Goal: Book appointment/travel/reservation

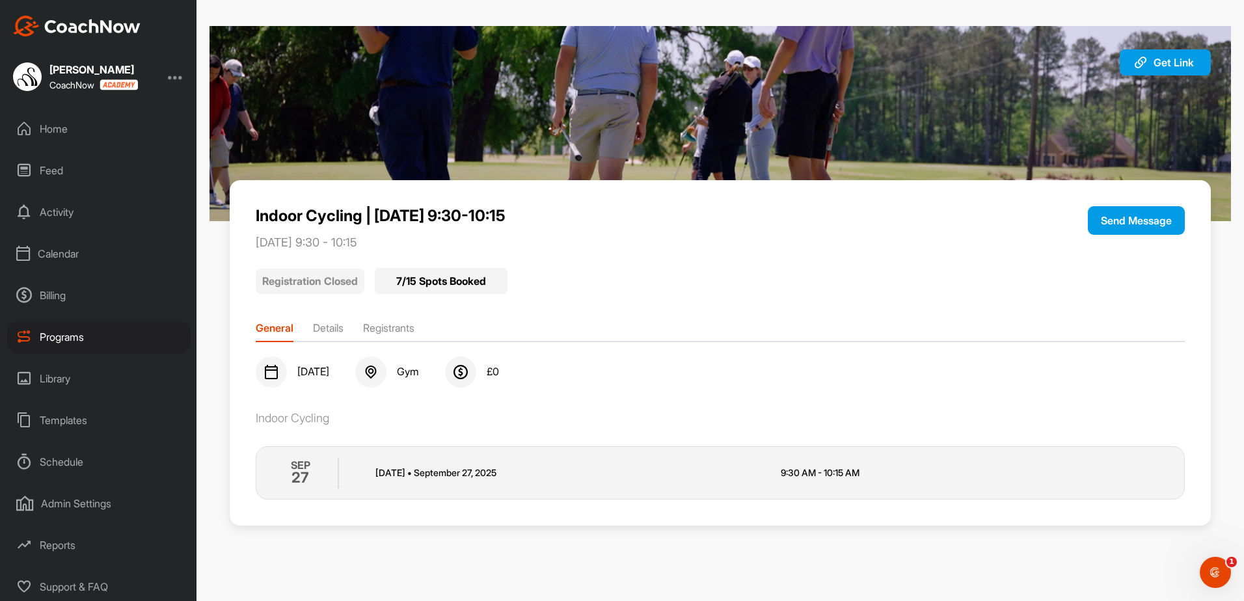
click at [54, 241] on div "Calendar" at bounding box center [99, 254] width 184 height 33
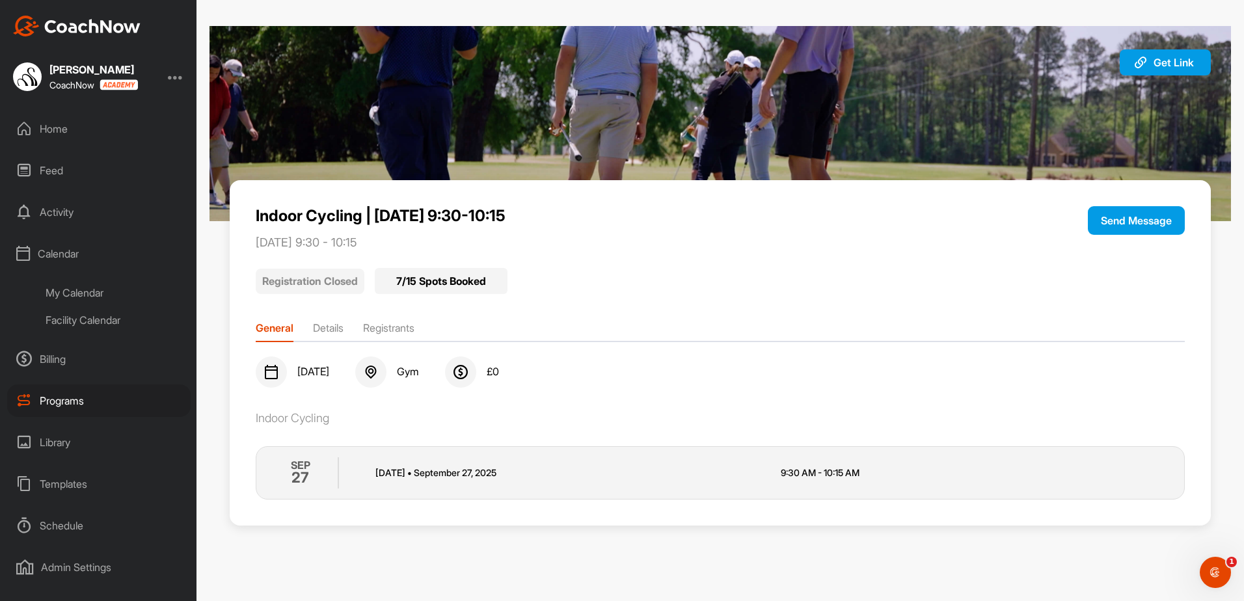
click at [59, 315] on div "Facility Calendar" at bounding box center [113, 320] width 154 height 27
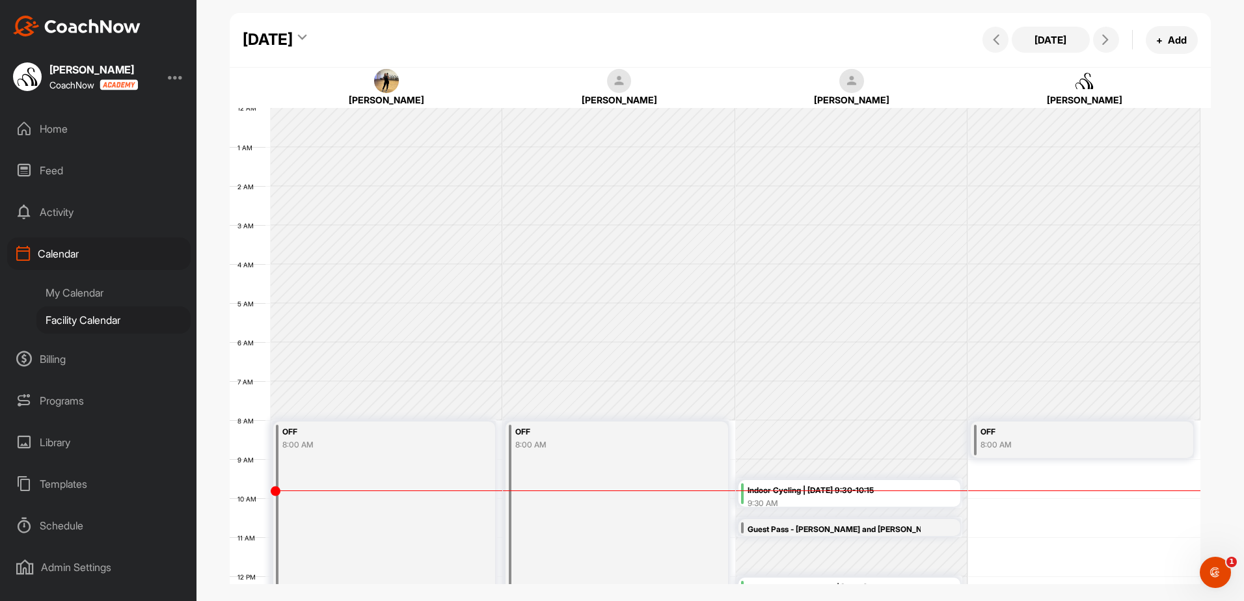
scroll to position [225, 0]
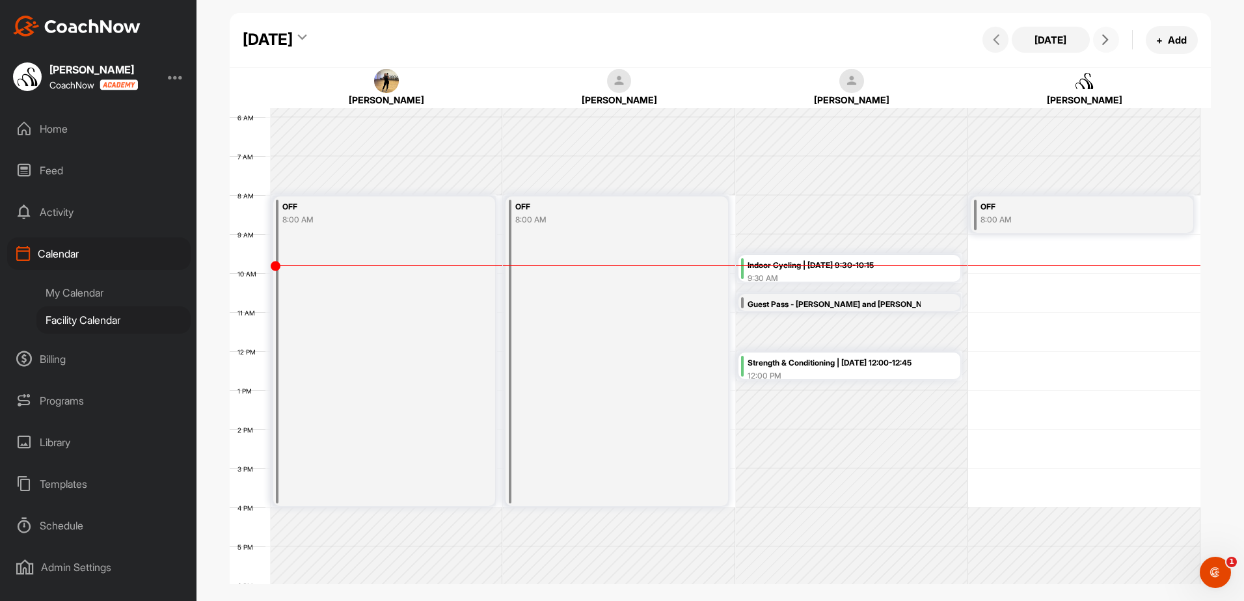
click at [1096, 38] on button at bounding box center [1106, 40] width 26 height 26
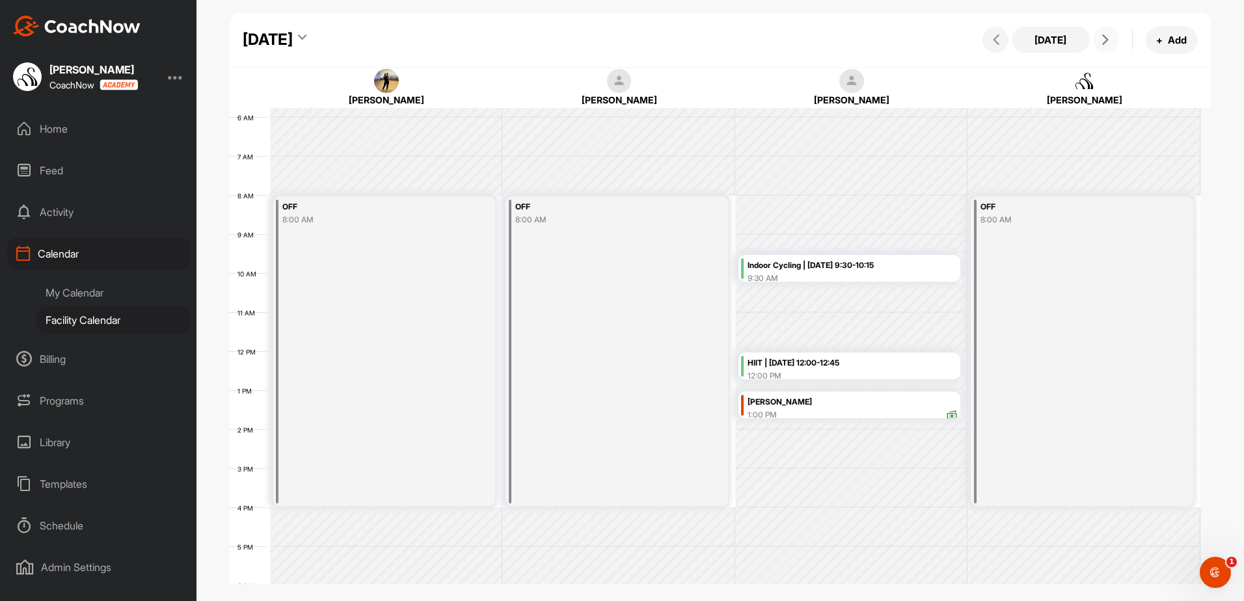
click at [1096, 38] on button at bounding box center [1106, 40] width 26 height 26
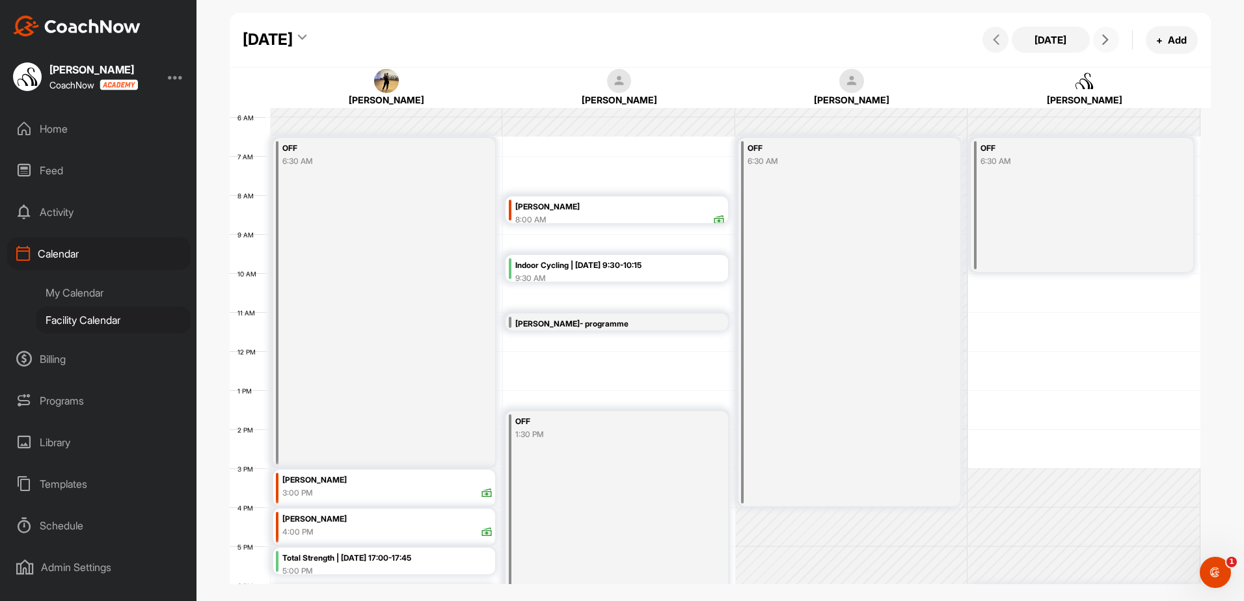
click at [1096, 38] on button at bounding box center [1106, 40] width 26 height 26
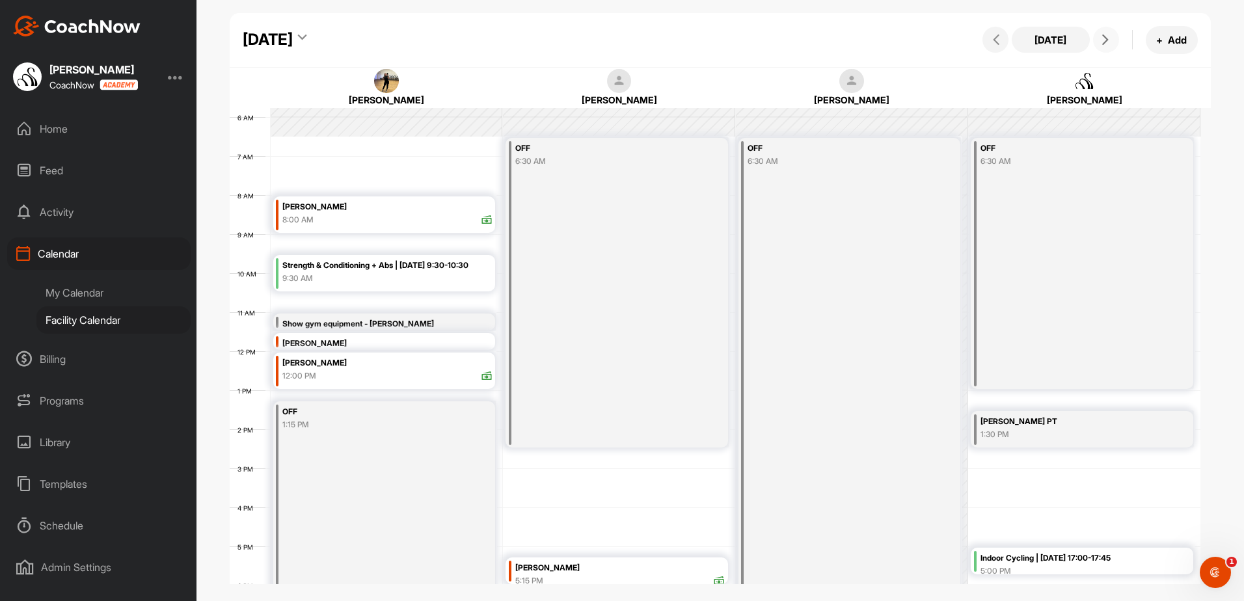
click at [299, 165] on div "12 AM 1 AM 2 AM 3 AM 4 AM 5 AM 6 AM 7 AM 8 AM 9 AM 10 AM 11 AM 12 PM 1 PM 2 PM …" at bounding box center [715, 351] width 971 height 937
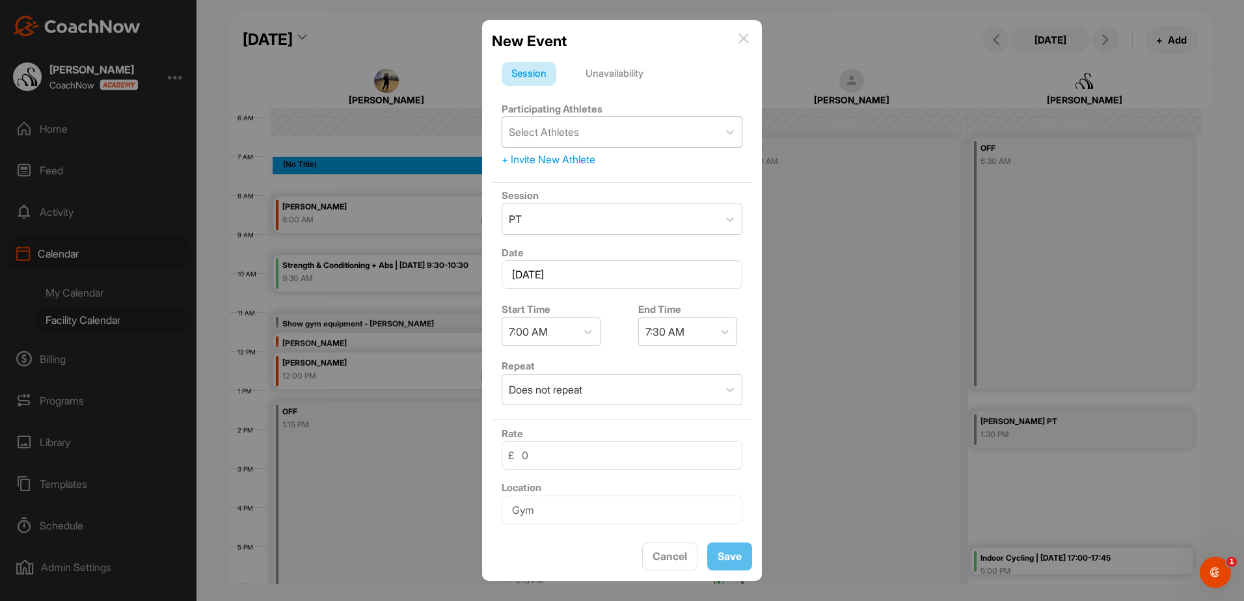
click at [585, 127] on div "Select Athletes" at bounding box center [610, 132] width 216 height 30
type input "[PERSON_NAME]"
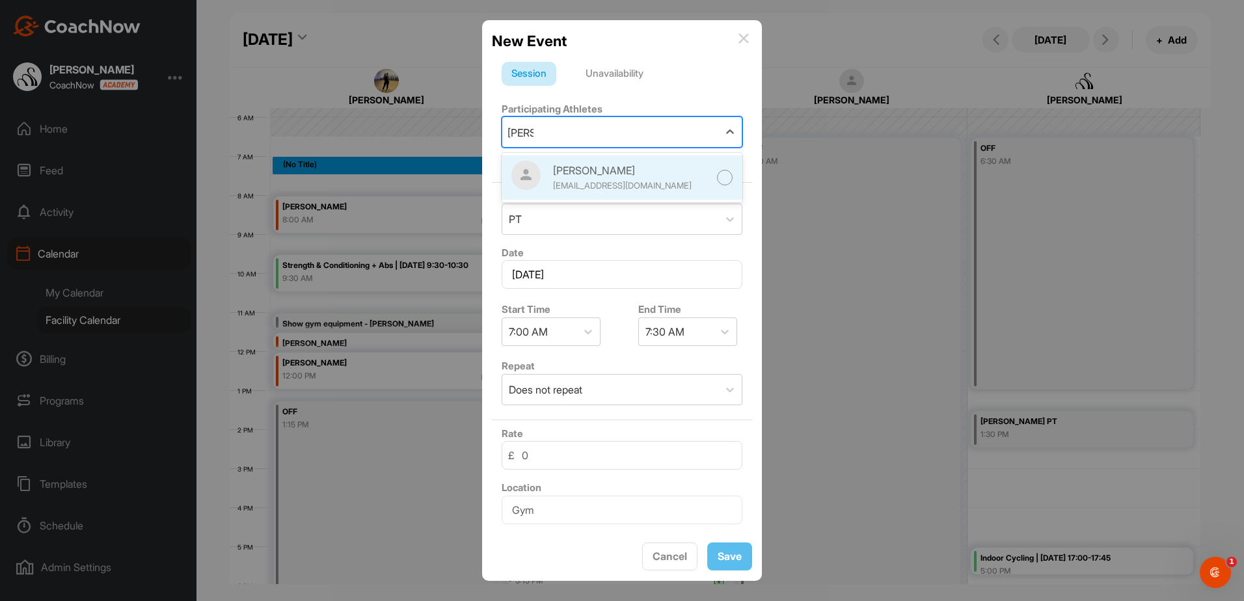
click at [579, 171] on div "[PERSON_NAME]" at bounding box center [631, 171] width 156 height 16
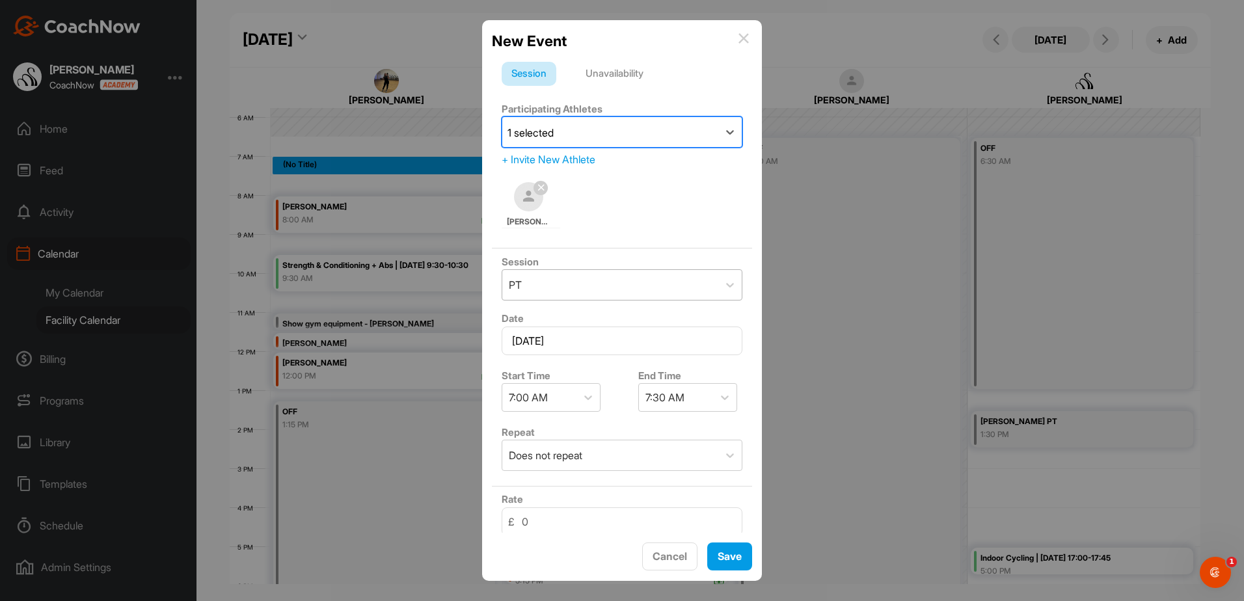
click at [575, 296] on div "PT" at bounding box center [610, 285] width 216 height 30
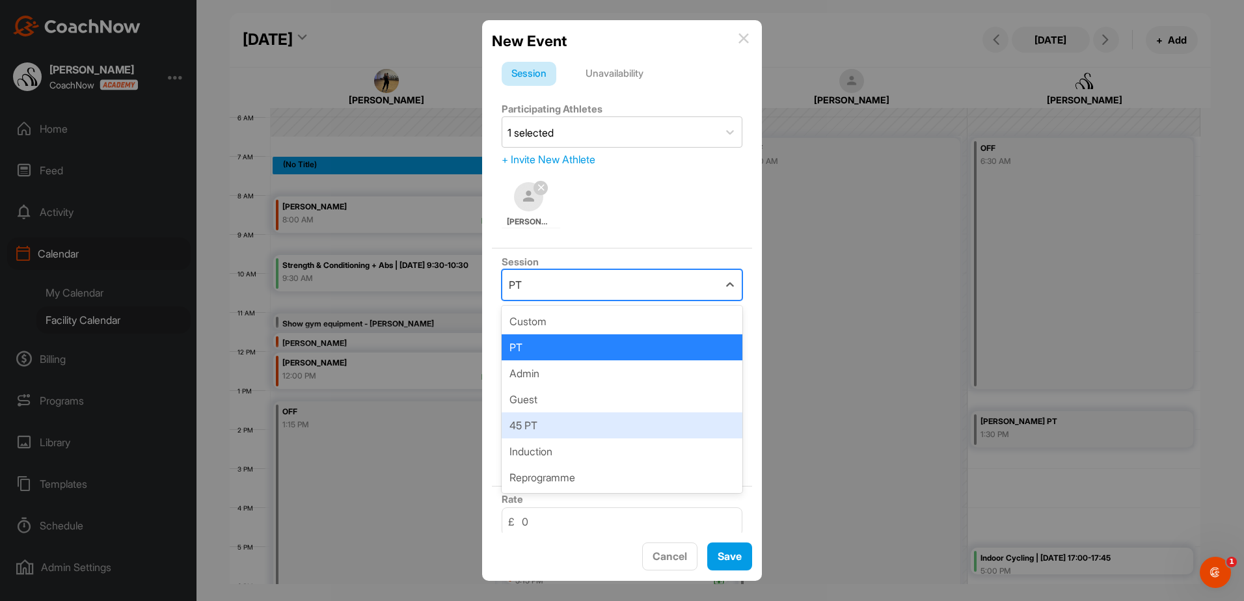
click at [540, 429] on div "45 PT" at bounding box center [622, 426] width 241 height 26
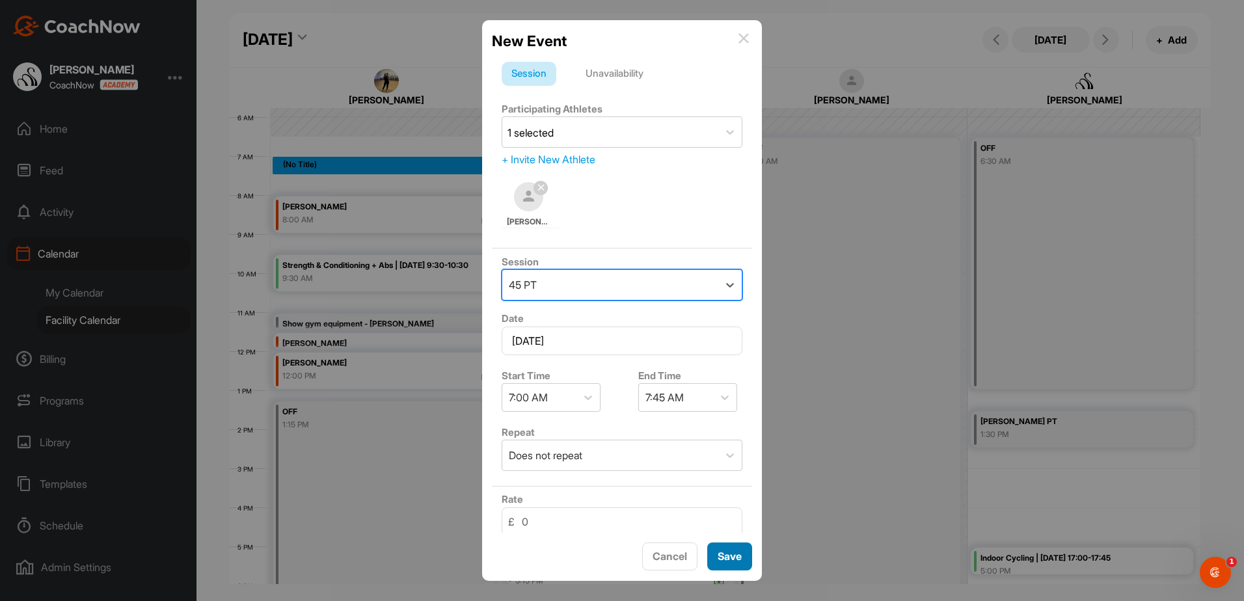
click at [726, 566] on button "Save" at bounding box center [729, 557] width 45 height 28
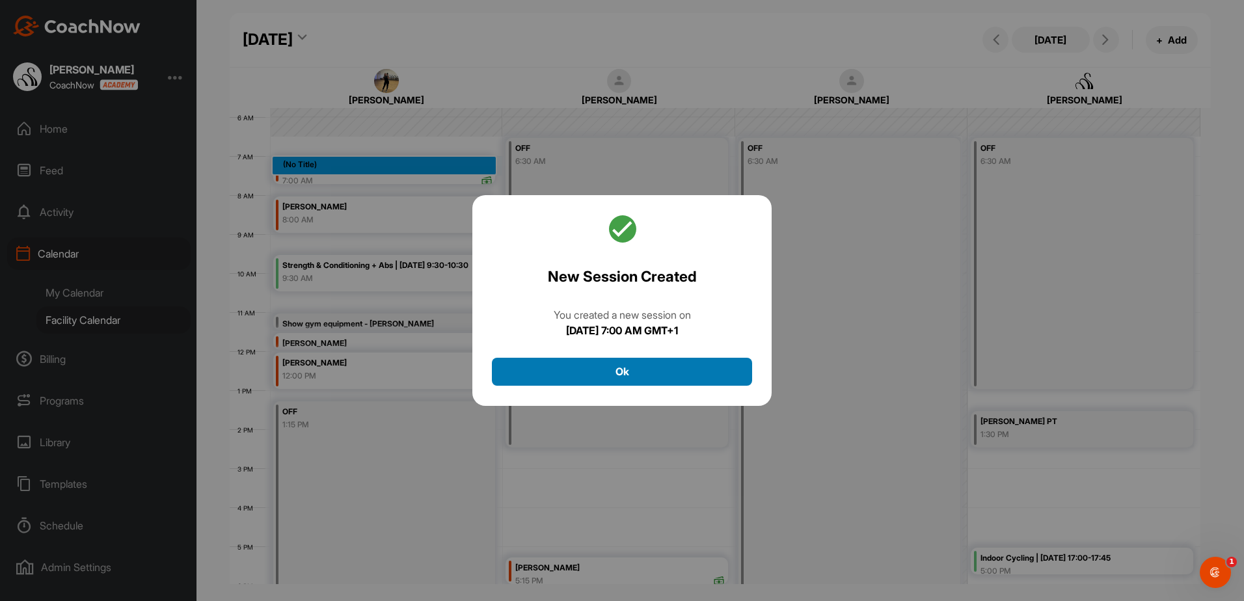
click at [690, 377] on button "Ok" at bounding box center [622, 372] width 260 height 28
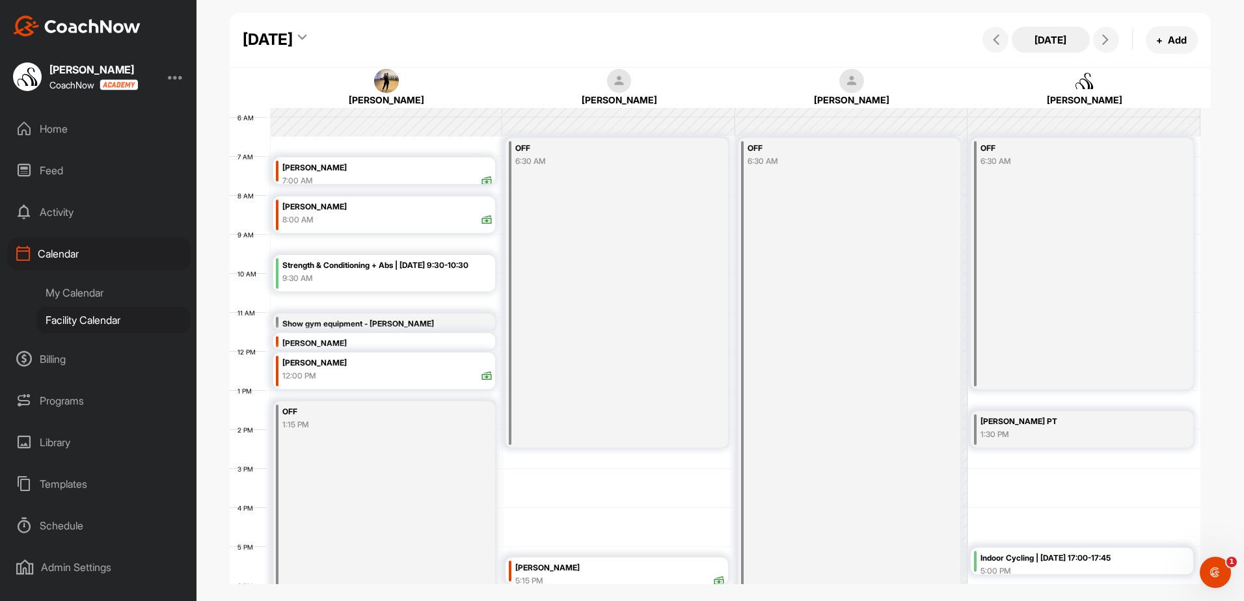
click at [1037, 30] on button "[DATE]" at bounding box center [1051, 40] width 78 height 26
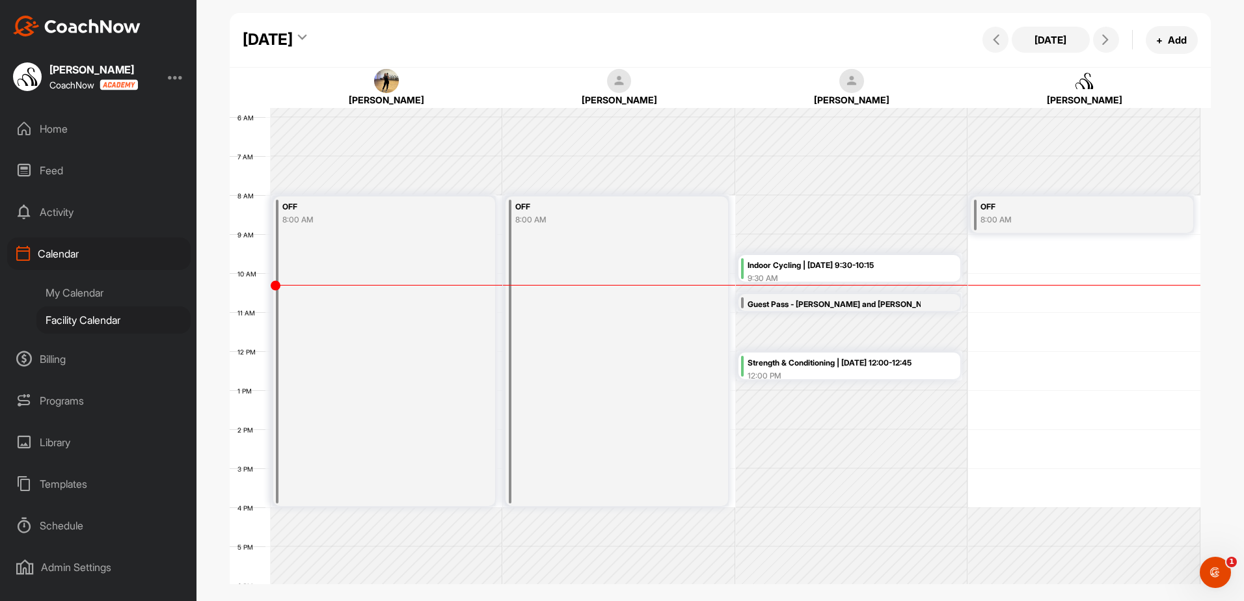
click at [867, 303] on div "Guest Pass - [PERSON_NAME] and [PERSON_NAME]" at bounding box center [834, 304] width 173 height 15
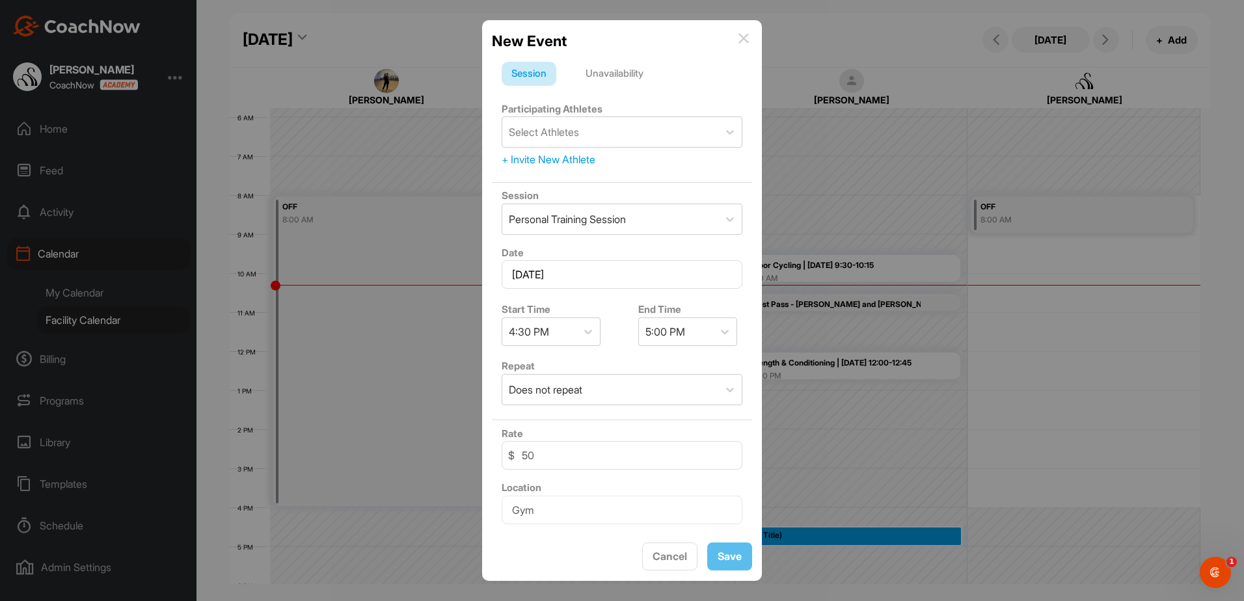
click at [741, 38] on img at bounding box center [744, 38] width 10 height 10
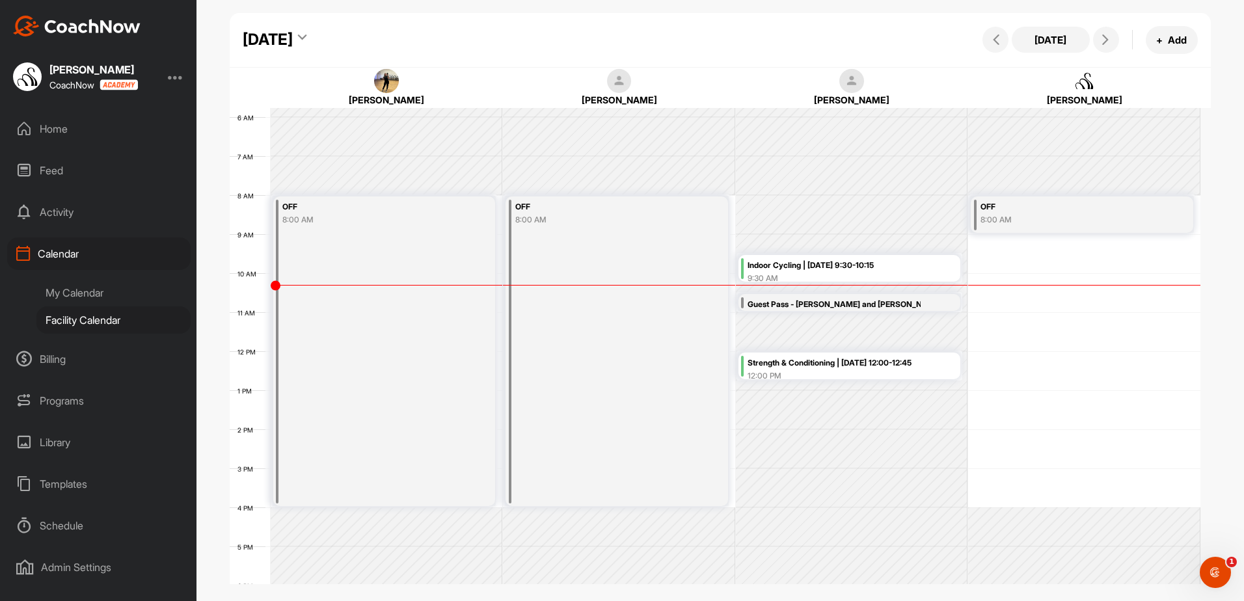
click at [790, 372] on div "12:00 PM" at bounding box center [853, 376] width 210 height 12
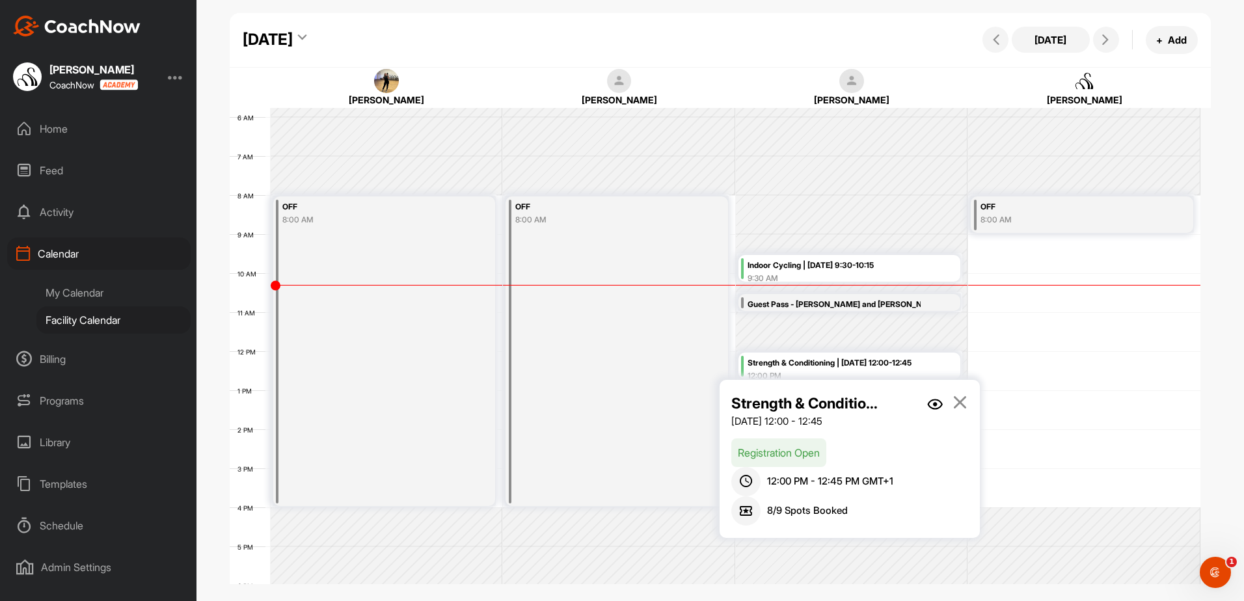
click at [938, 398] on link at bounding box center [935, 410] width 16 height 36
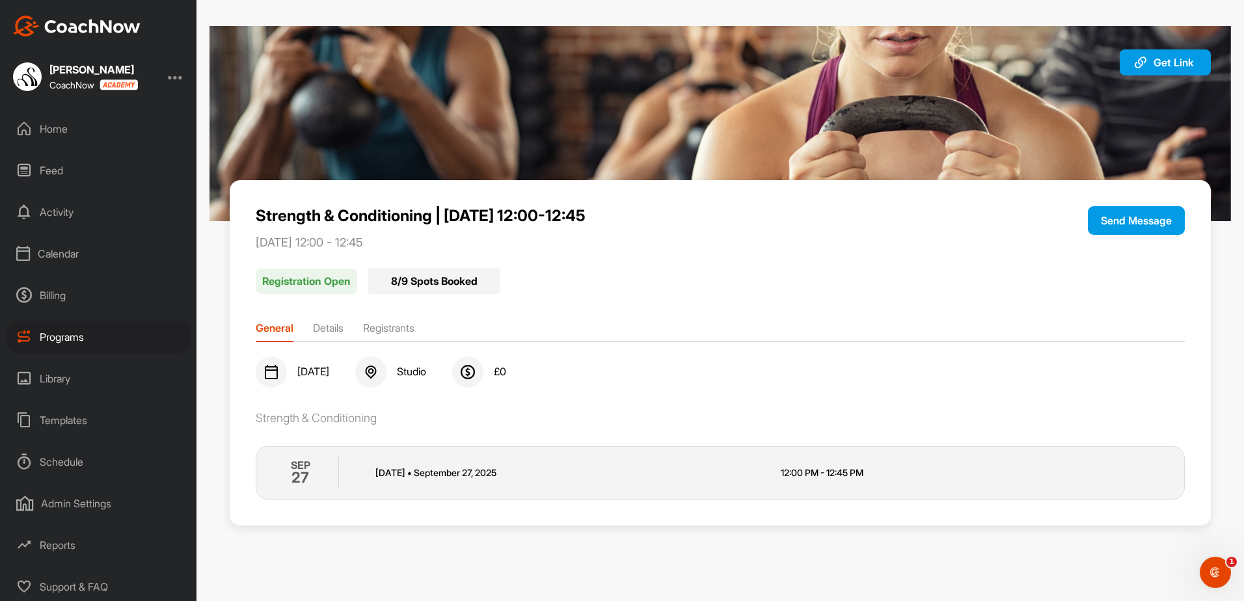
click at [389, 329] on li "Registrants" at bounding box center [388, 330] width 51 height 21
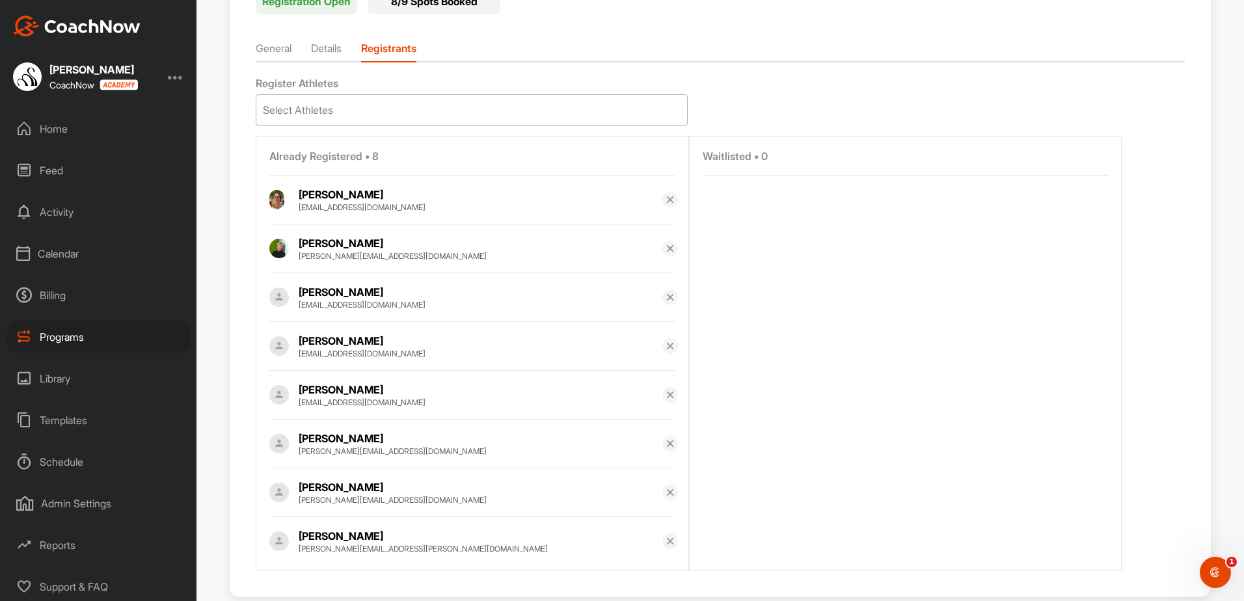
scroll to position [307, 0]
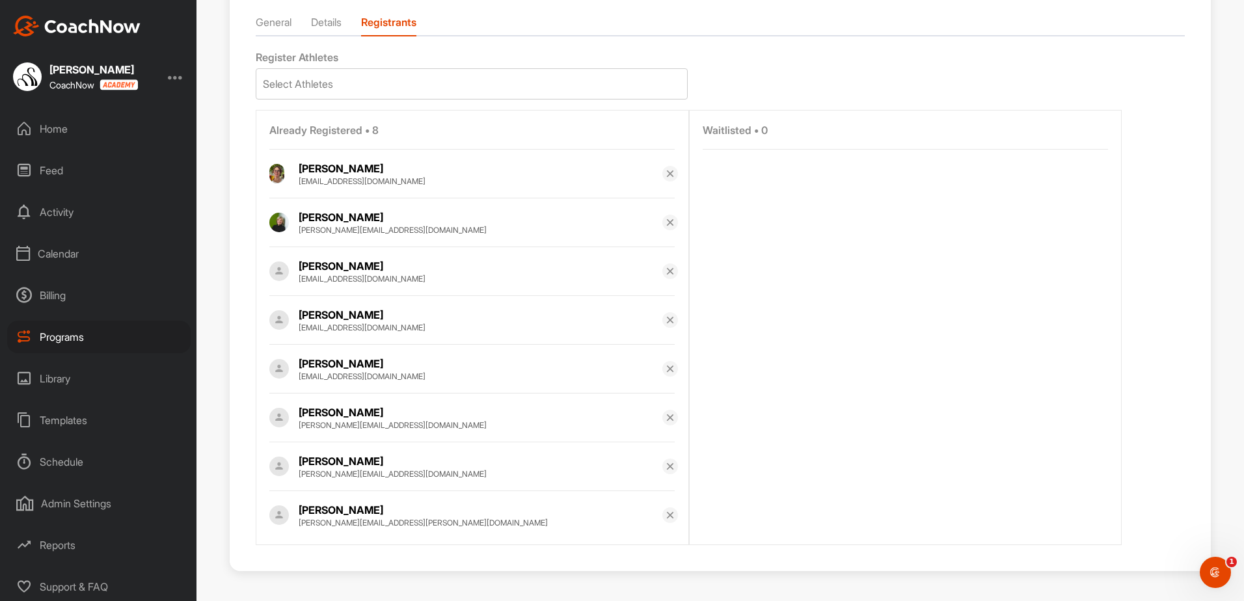
click at [63, 249] on div "Calendar" at bounding box center [99, 254] width 184 height 33
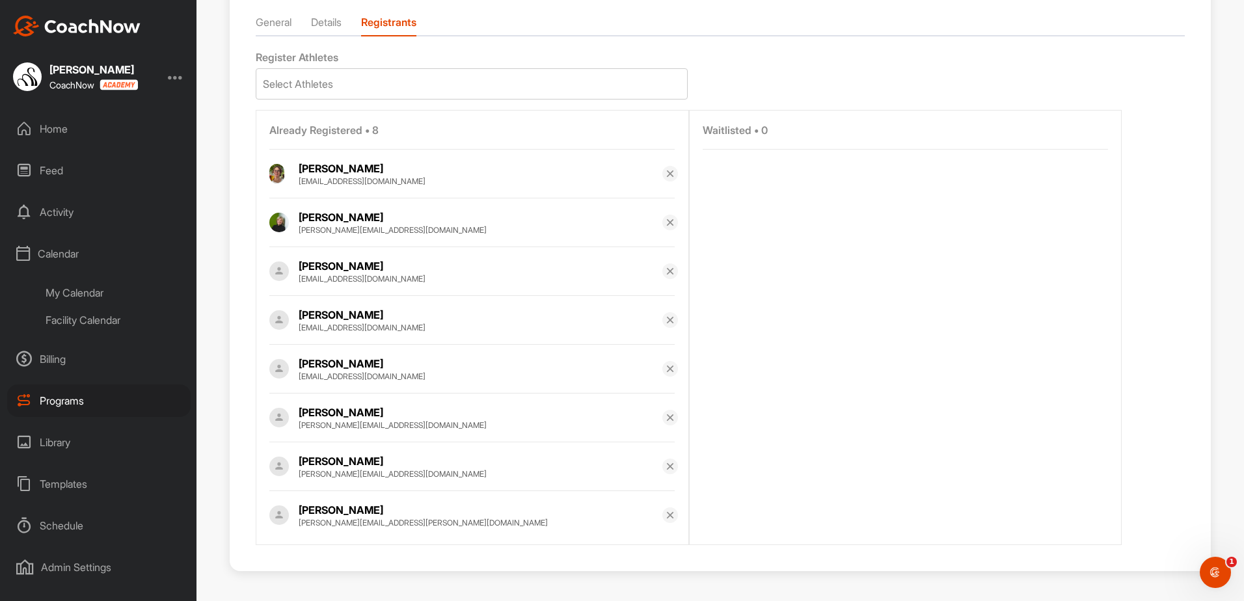
click at [51, 392] on div "Programs" at bounding box center [99, 401] width 184 height 33
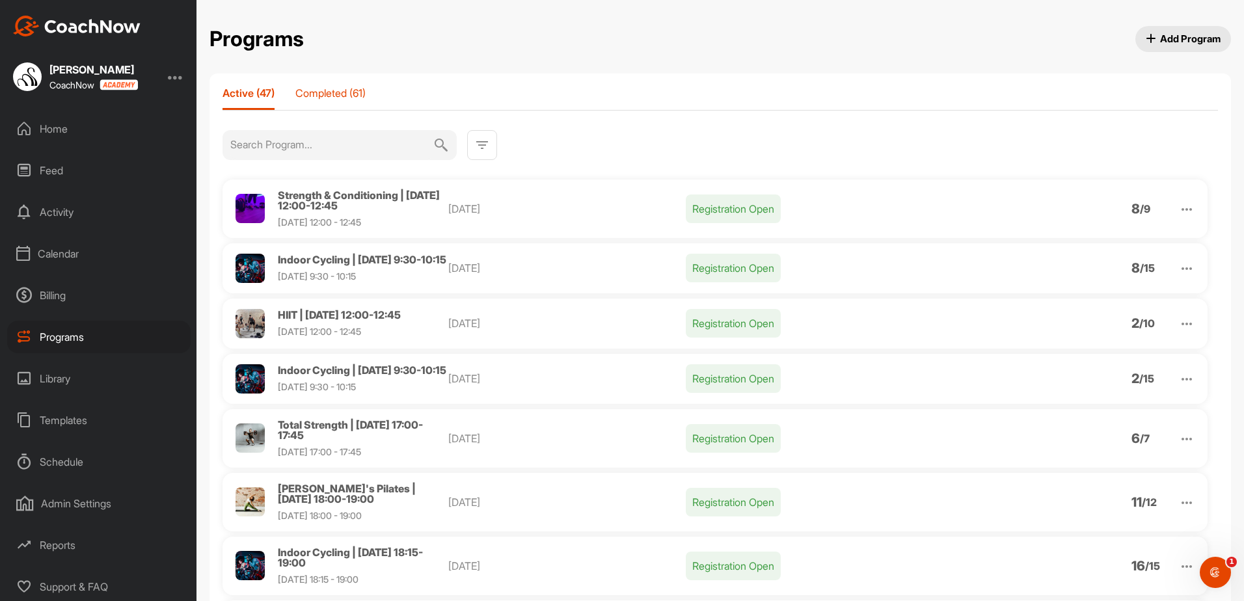
click at [351, 90] on p "Completed (61)" at bounding box center [330, 93] width 70 height 13
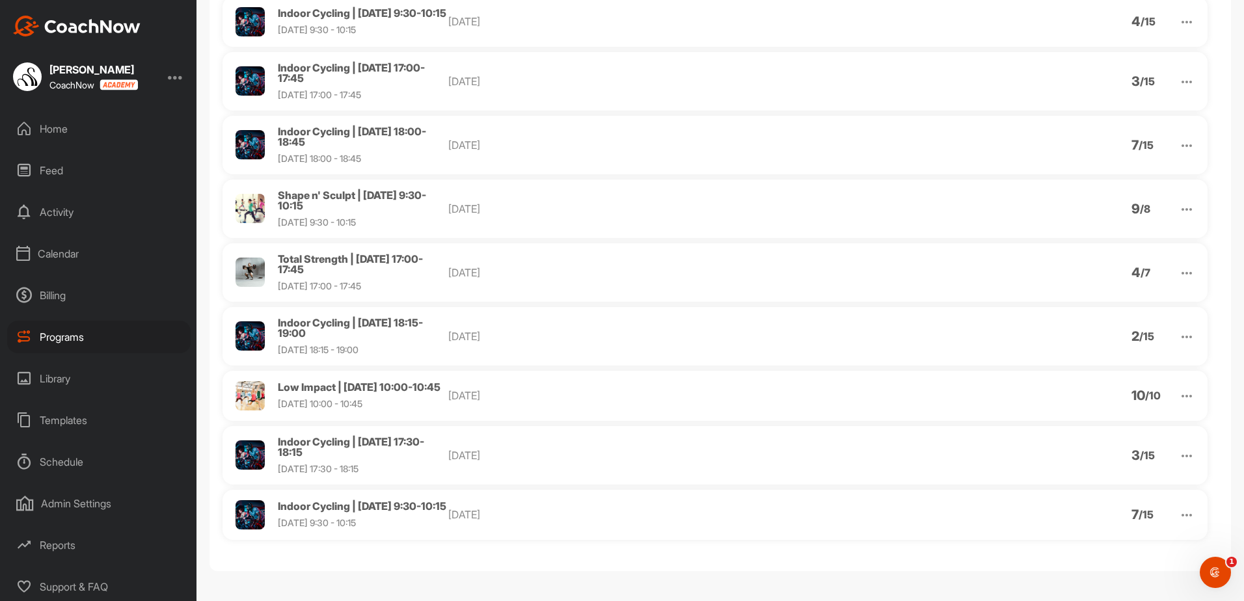
scroll to position [3406, 0]
click at [360, 502] on span "Indoor Cycling | [DATE] 9:30-10:15" at bounding box center [362, 506] width 169 height 13
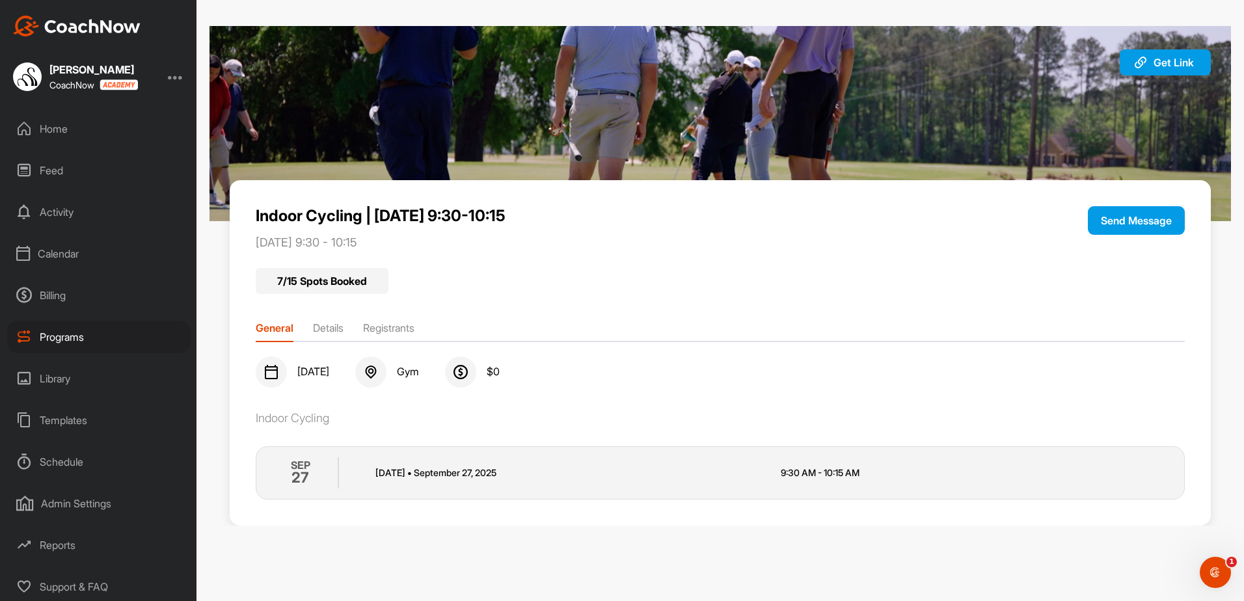
click at [423, 329] on ul "General Details Registrants" at bounding box center [720, 331] width 929 height 22
click at [403, 329] on li "Registrants" at bounding box center [388, 330] width 51 height 21
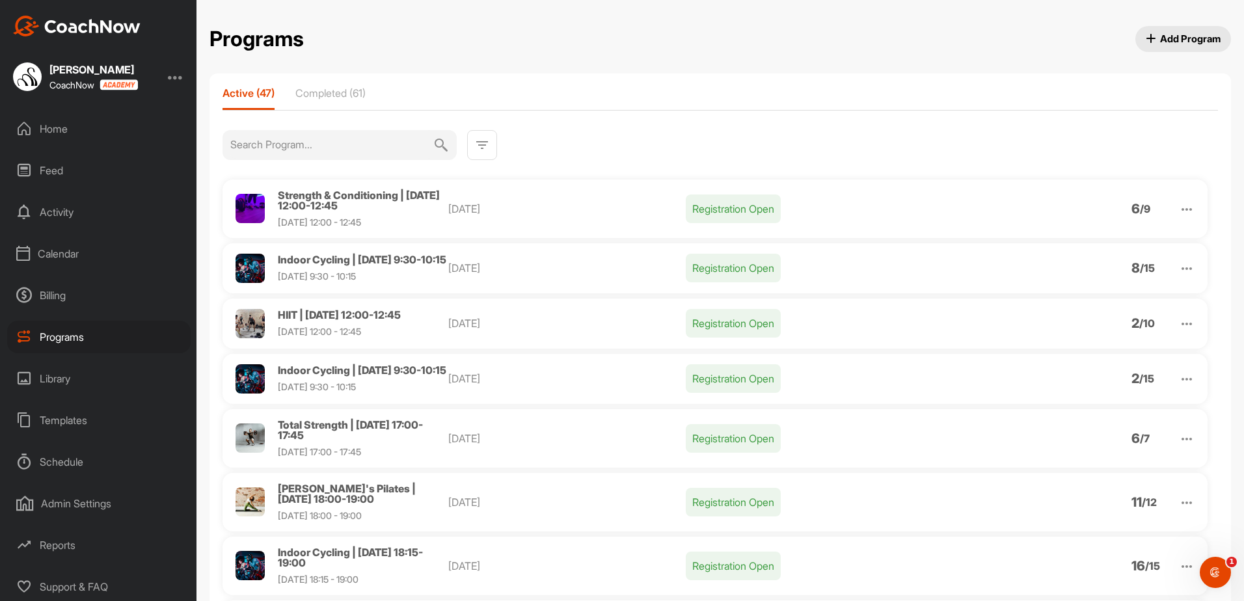
click at [357, 193] on span "Strength & Conditioning | [DATE] 12:00-12:45" at bounding box center [359, 200] width 162 height 23
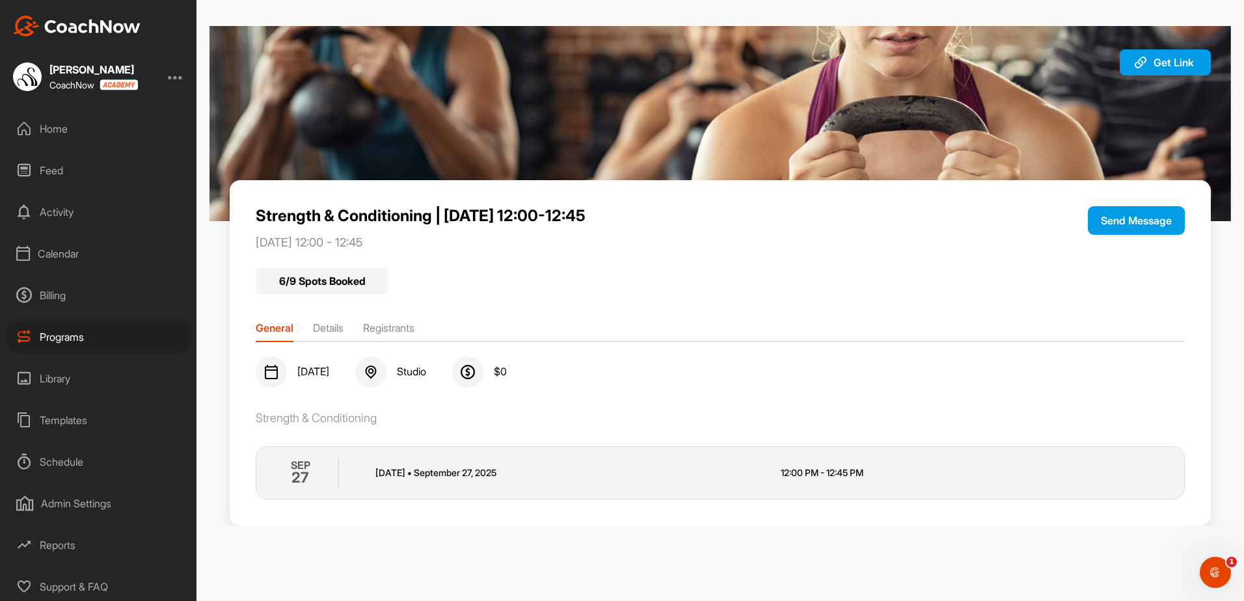
click at [382, 331] on li "Registrants" at bounding box center [388, 330] width 51 height 21
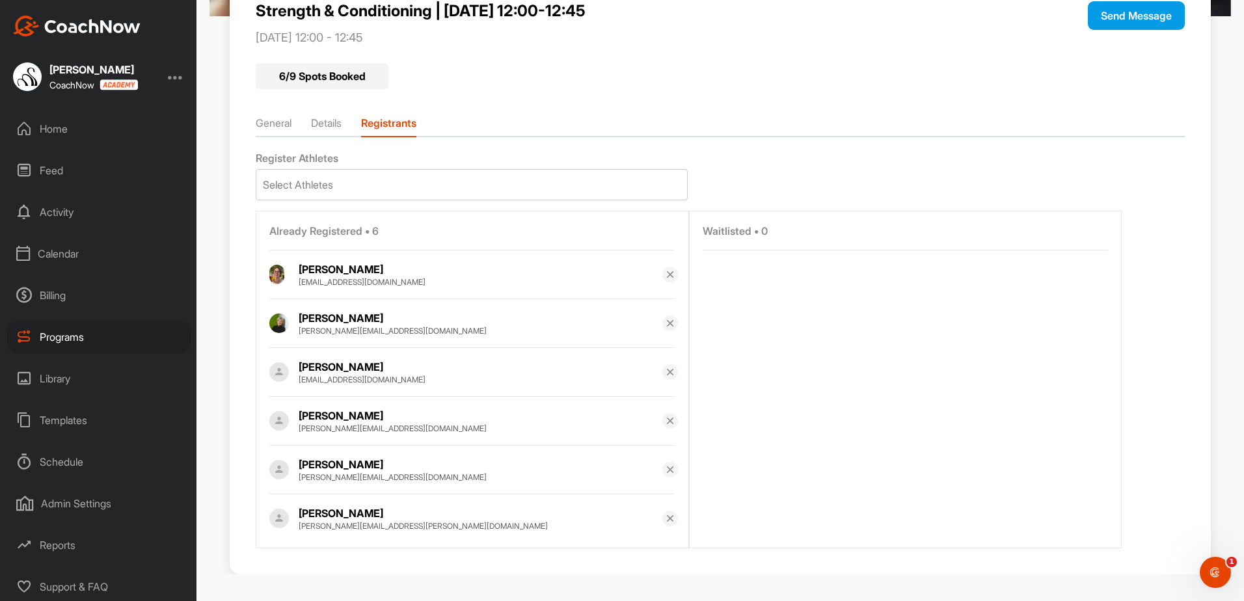
scroll to position [209, 0]
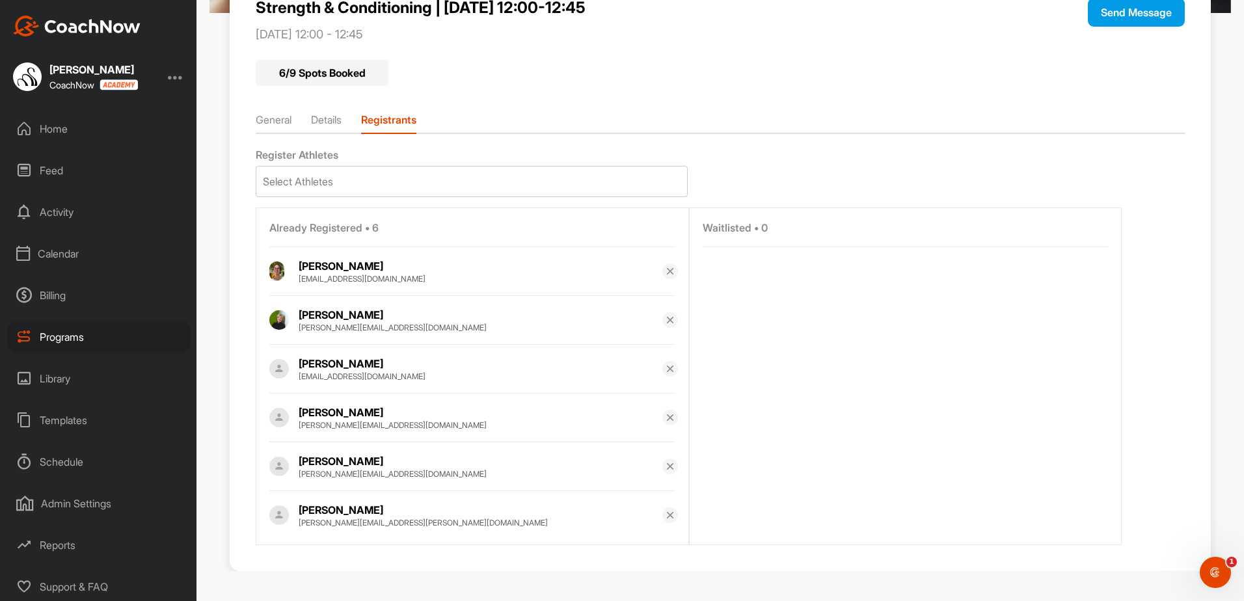
click at [65, 128] on div "Home" at bounding box center [99, 129] width 184 height 33
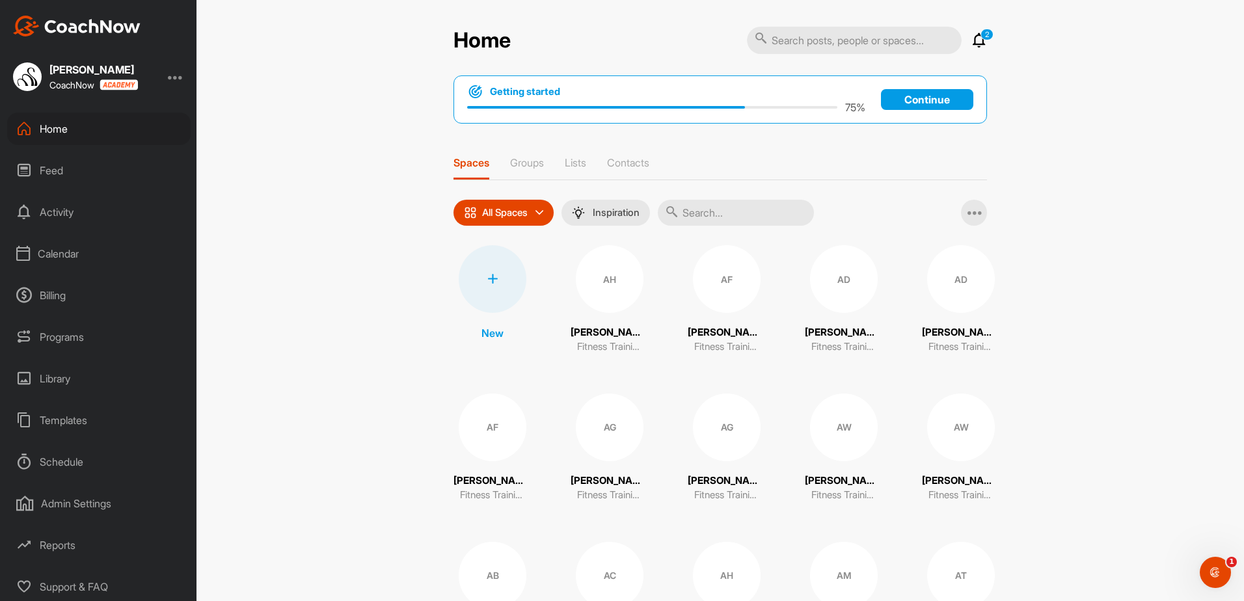
click at [74, 253] on div "Calendar" at bounding box center [99, 254] width 184 height 33
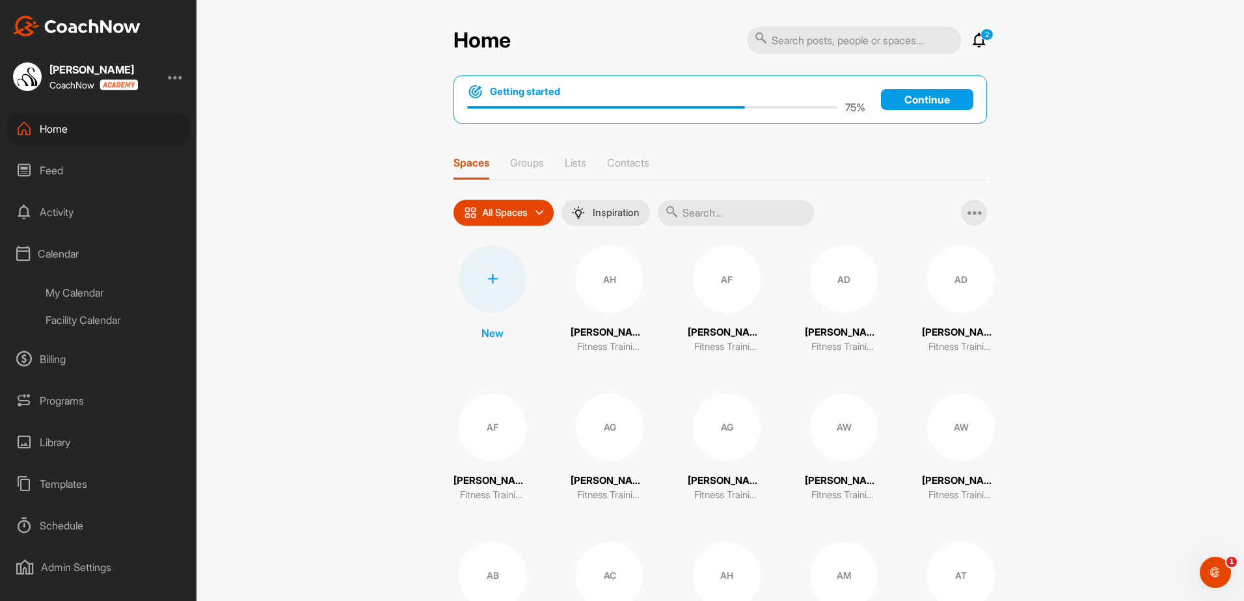
click at [75, 290] on div "My Calendar" at bounding box center [113, 292] width 154 height 27
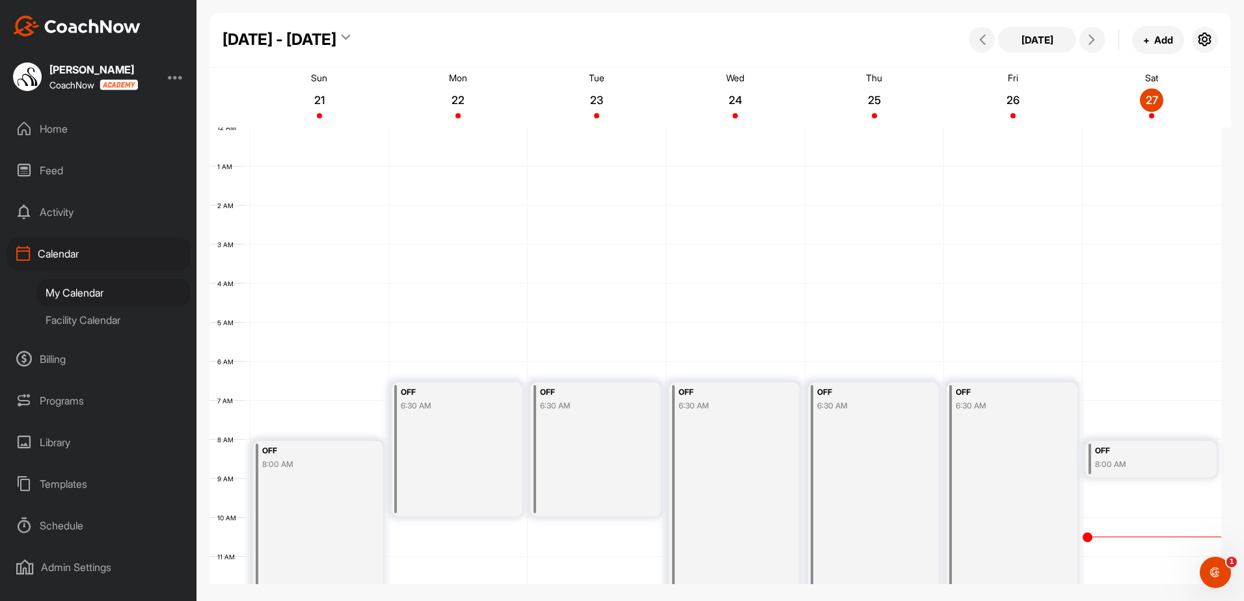
scroll to position [225, 0]
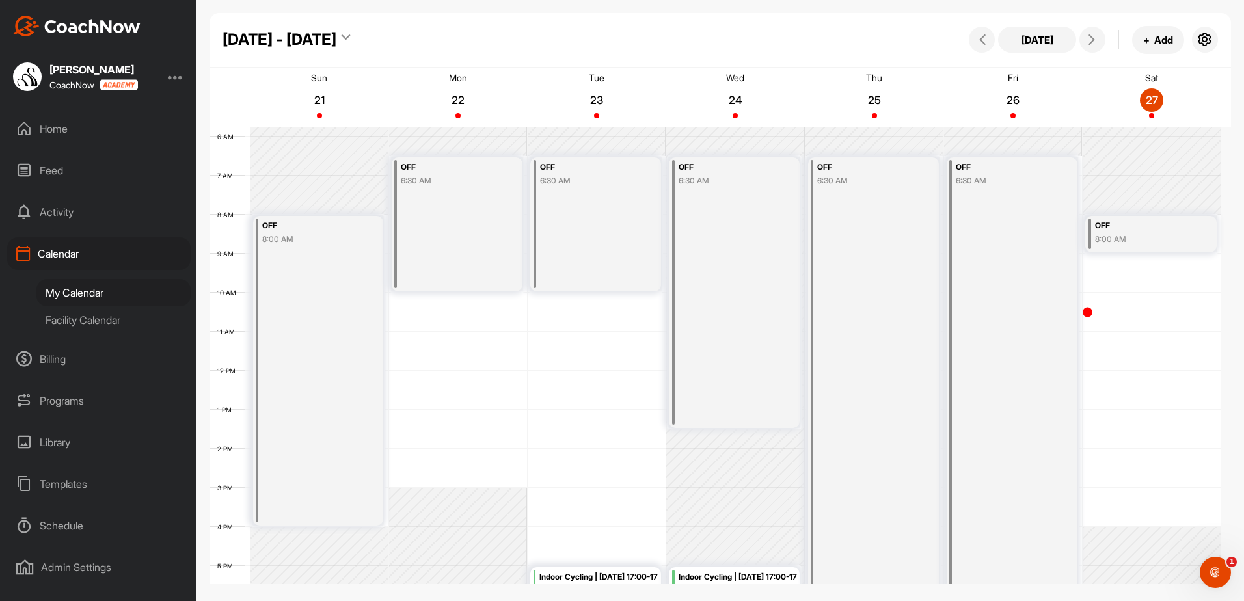
click at [342, 34] on icon at bounding box center [346, 39] width 8 height 13
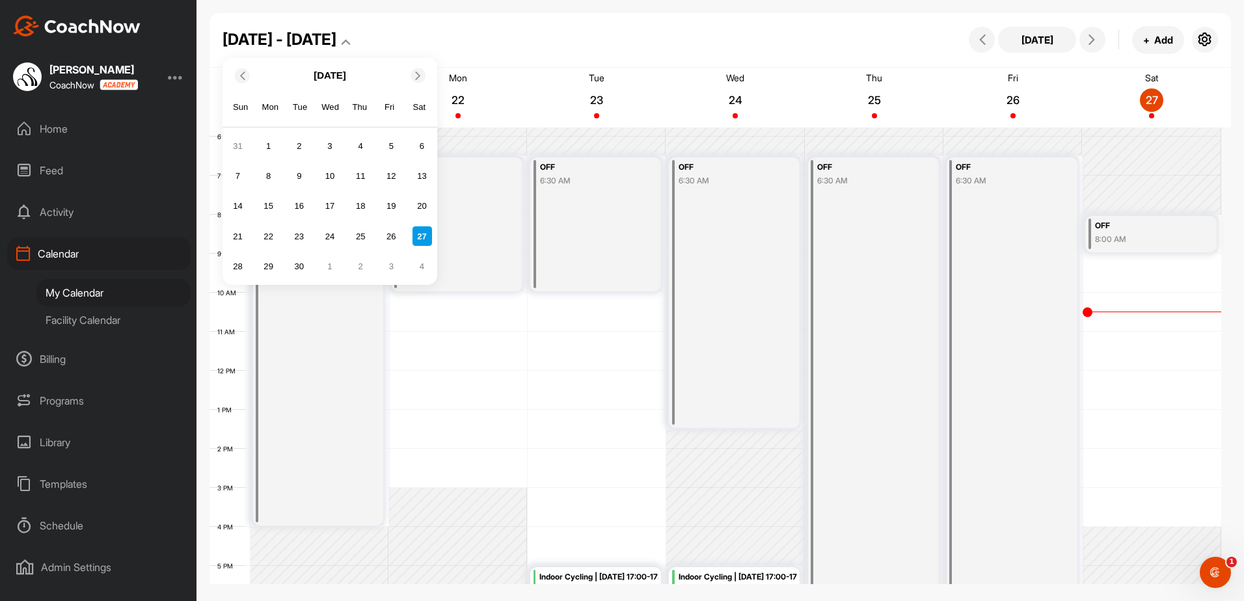
click at [424, 237] on div "27" at bounding box center [423, 236] width 20 height 20
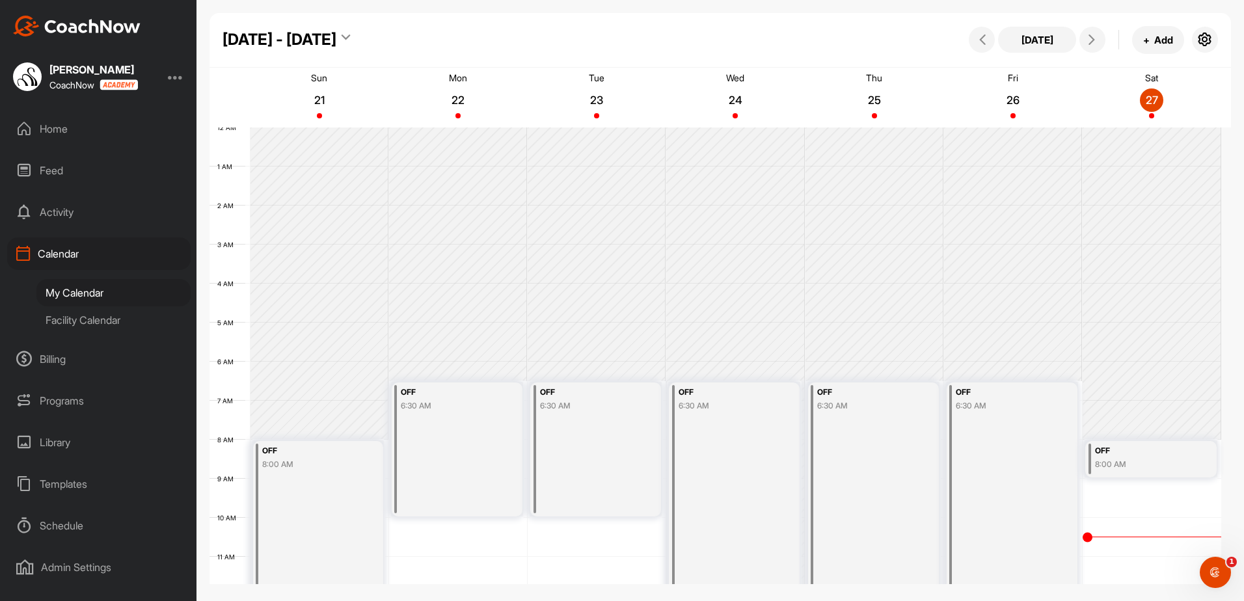
scroll to position [260, 0]
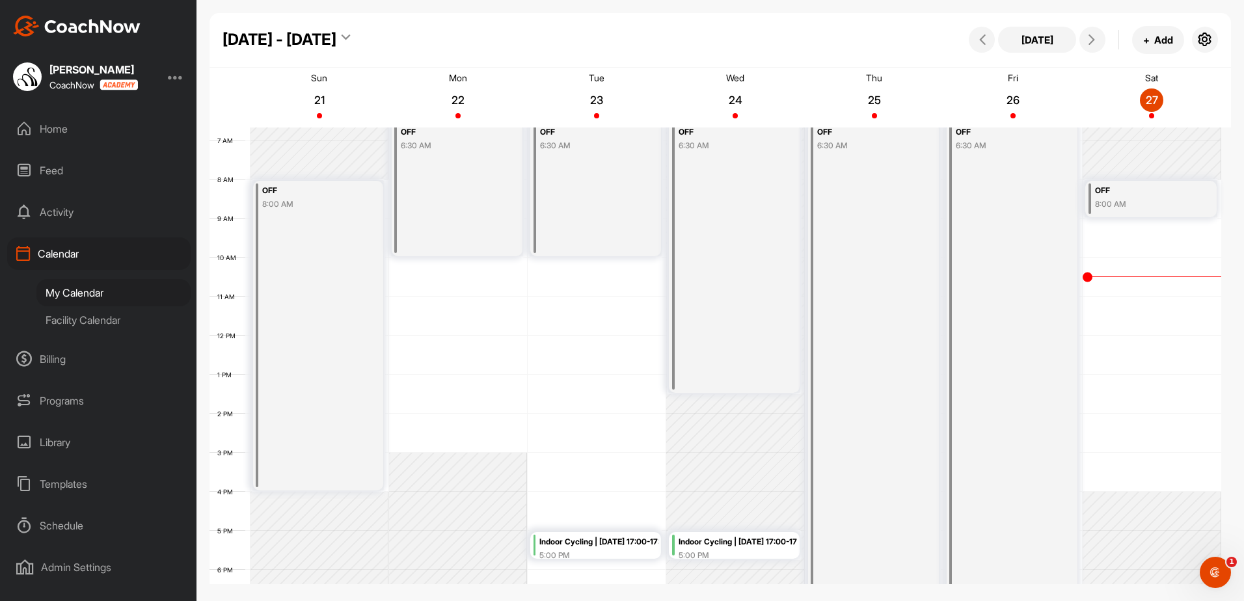
click at [77, 328] on div "Facility Calendar" at bounding box center [113, 320] width 154 height 27
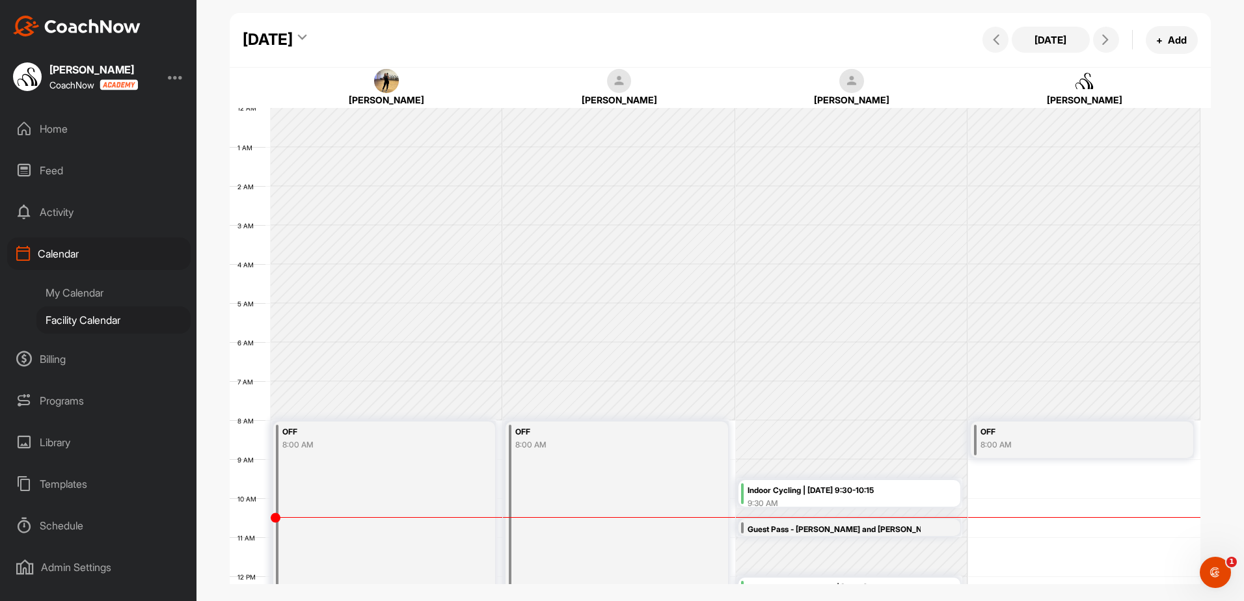
scroll to position [225, 0]
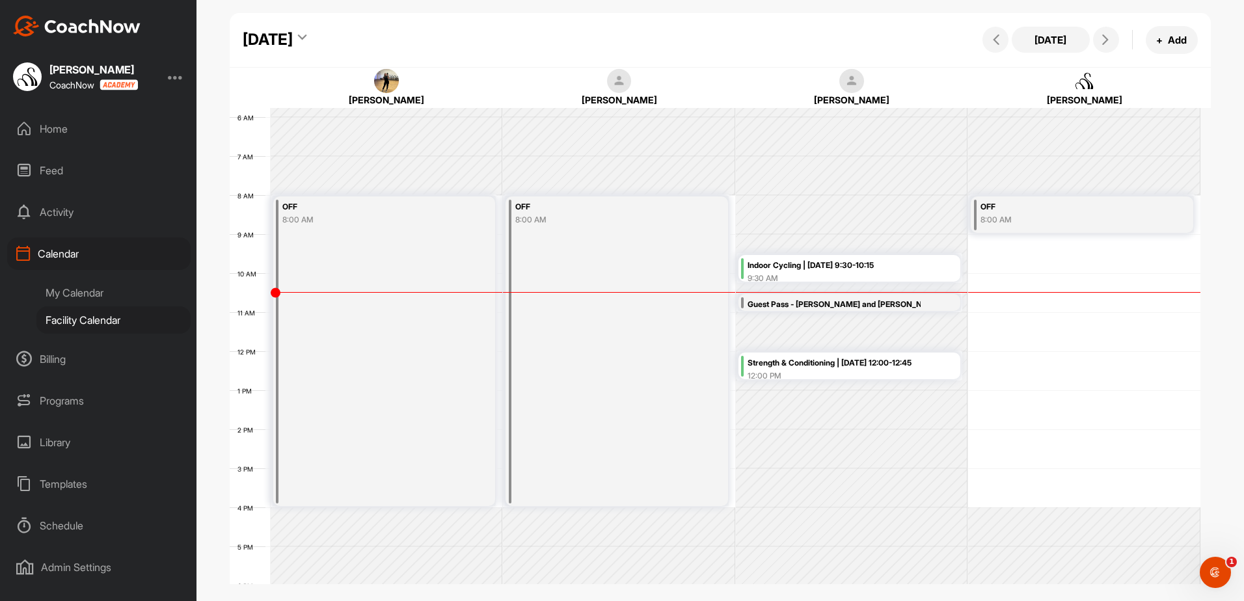
click at [848, 303] on div "Guest Pass - [PERSON_NAME] and [PERSON_NAME]" at bounding box center [834, 304] width 173 height 15
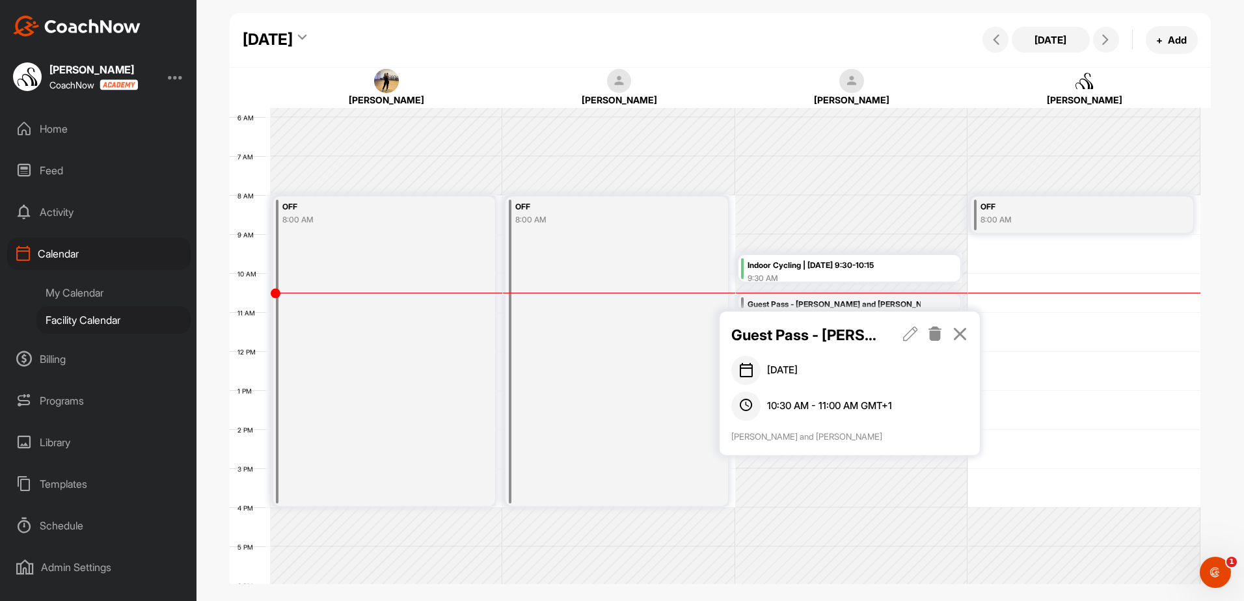
click at [959, 331] on icon at bounding box center [960, 334] width 15 height 14
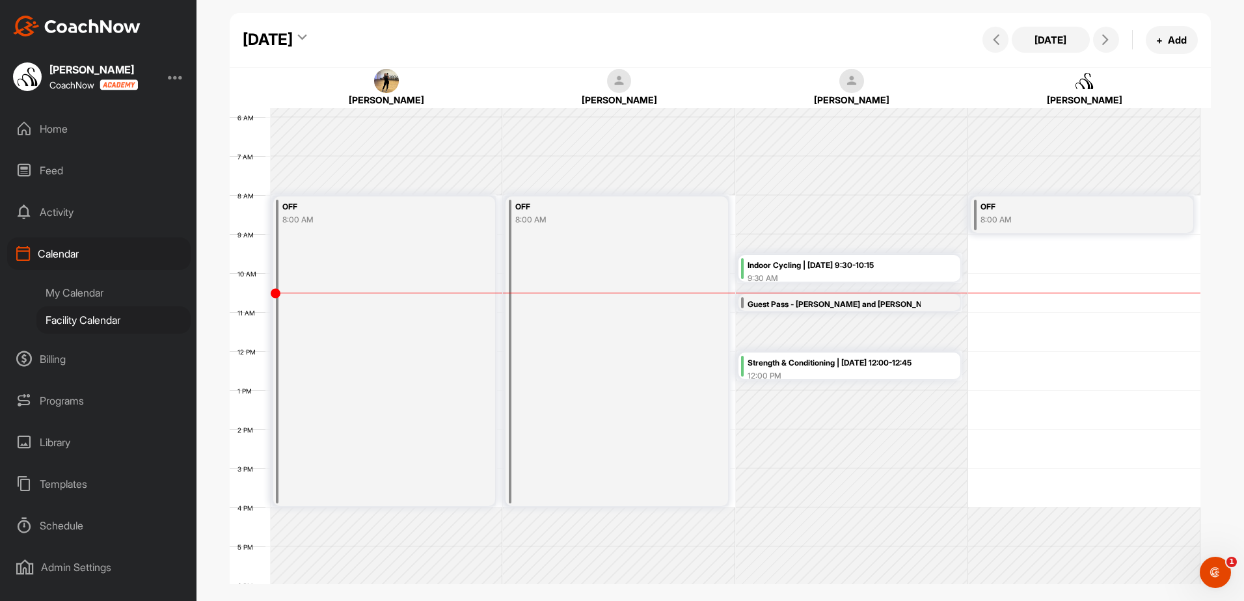
click at [791, 305] on div "Guest Pass - [PERSON_NAME] and [PERSON_NAME]" at bounding box center [834, 304] width 173 height 15
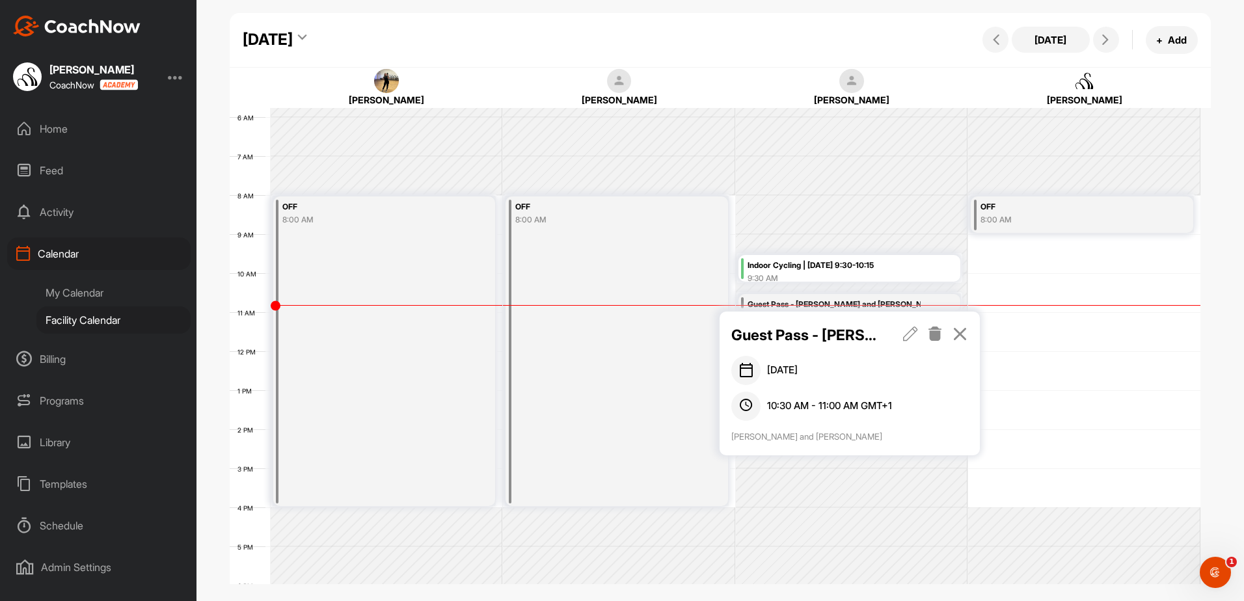
click at [967, 335] on icon at bounding box center [960, 334] width 15 height 14
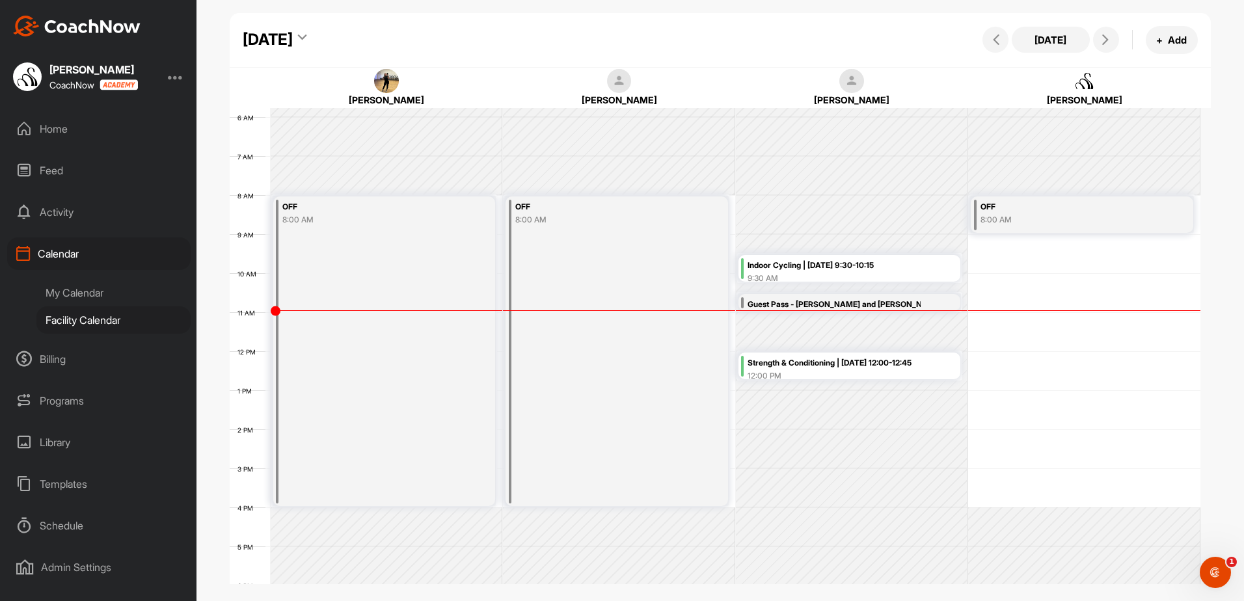
click at [870, 371] on div "12:00 PM" at bounding box center [853, 376] width 210 height 12
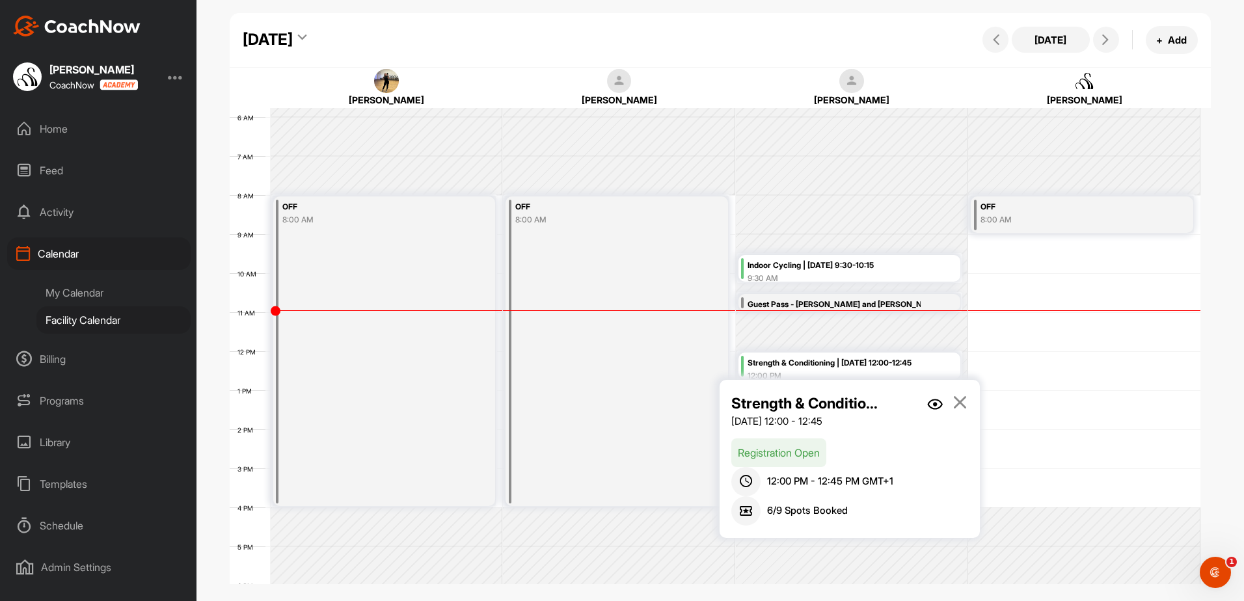
click at [802, 452] on p "Registration Open" at bounding box center [778, 453] width 95 height 29
click at [933, 404] on img at bounding box center [935, 404] width 16 height 11
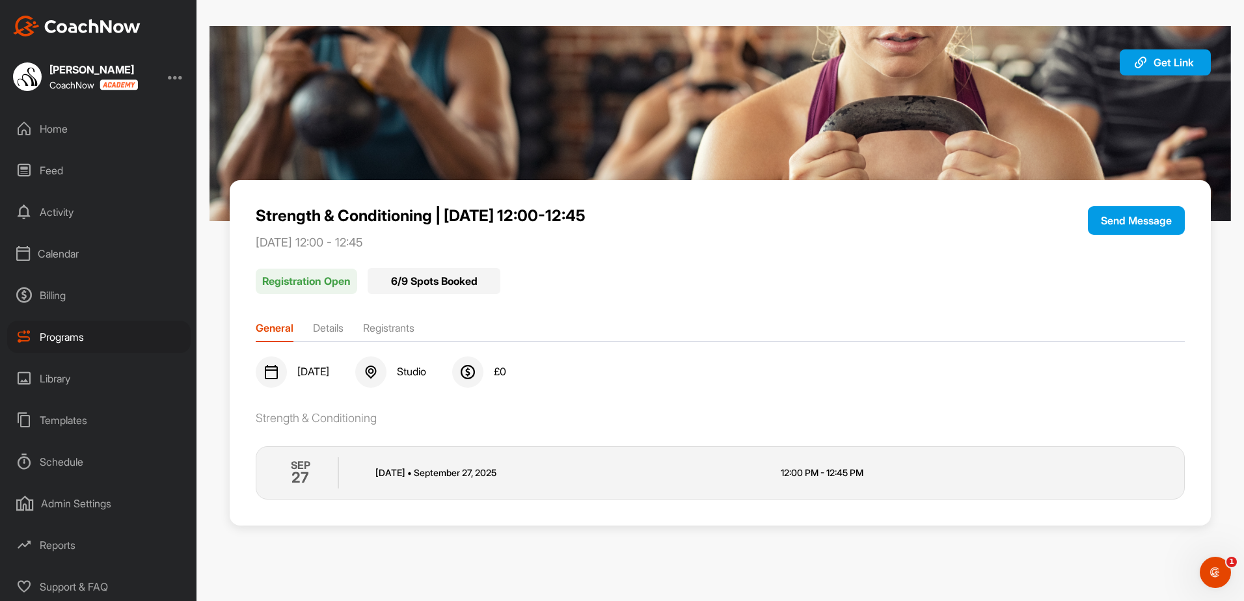
click at [395, 329] on li "Registrants" at bounding box center [388, 330] width 51 height 21
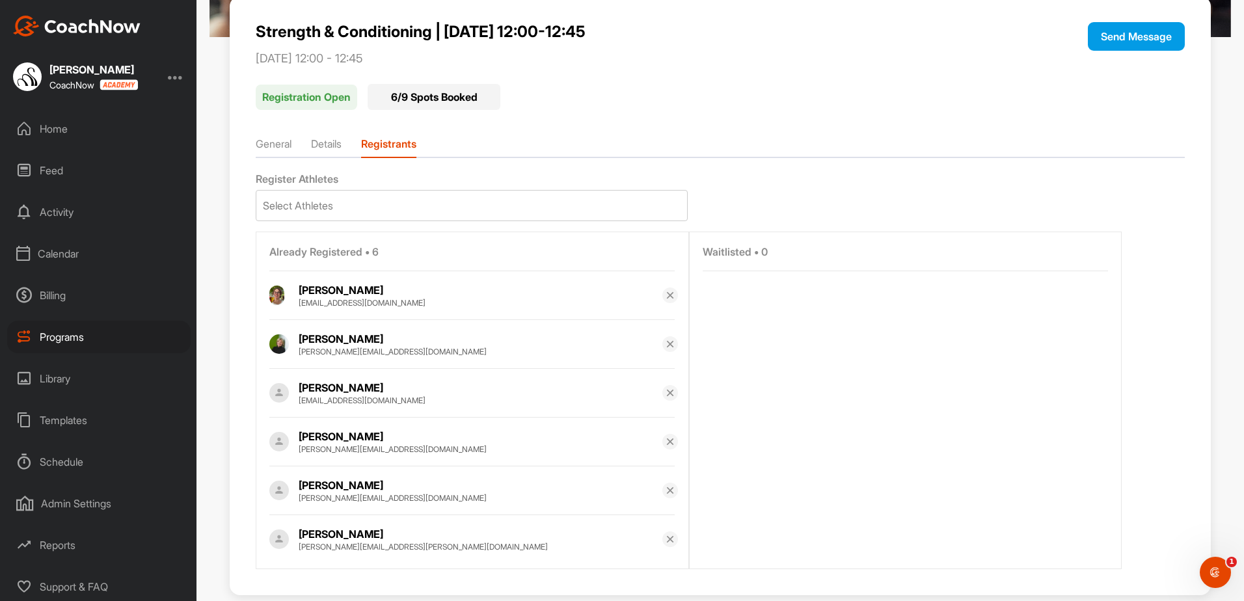
scroll to position [209, 0]
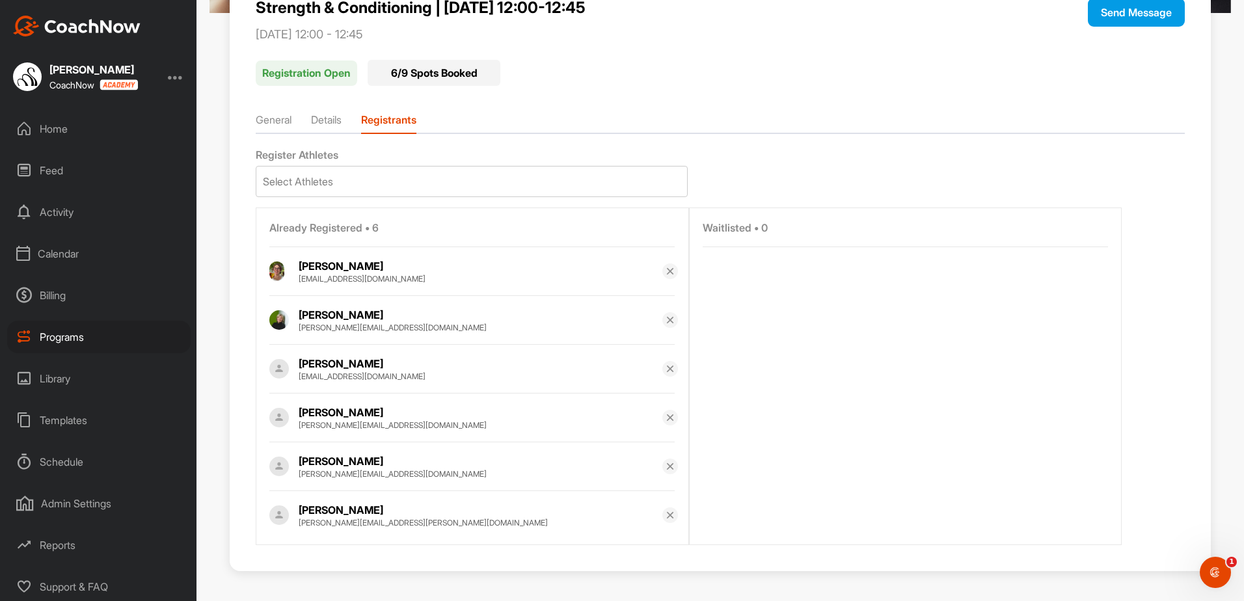
click at [265, 114] on li "General" at bounding box center [274, 122] width 36 height 21
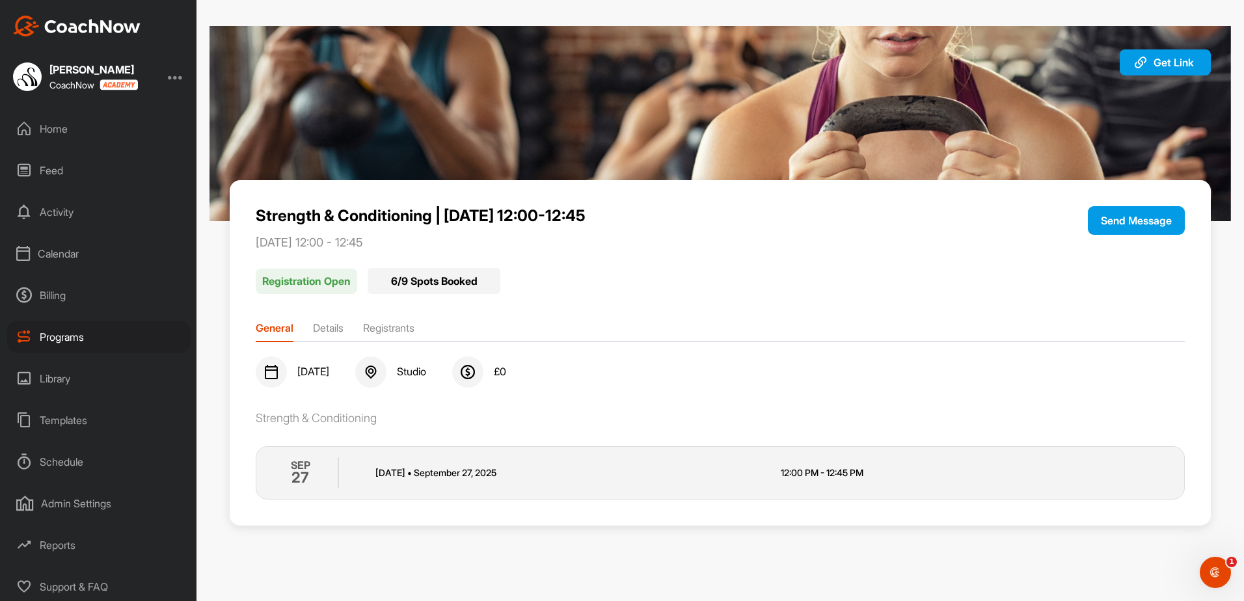
click at [66, 130] on div "Home" at bounding box center [99, 129] width 184 height 33
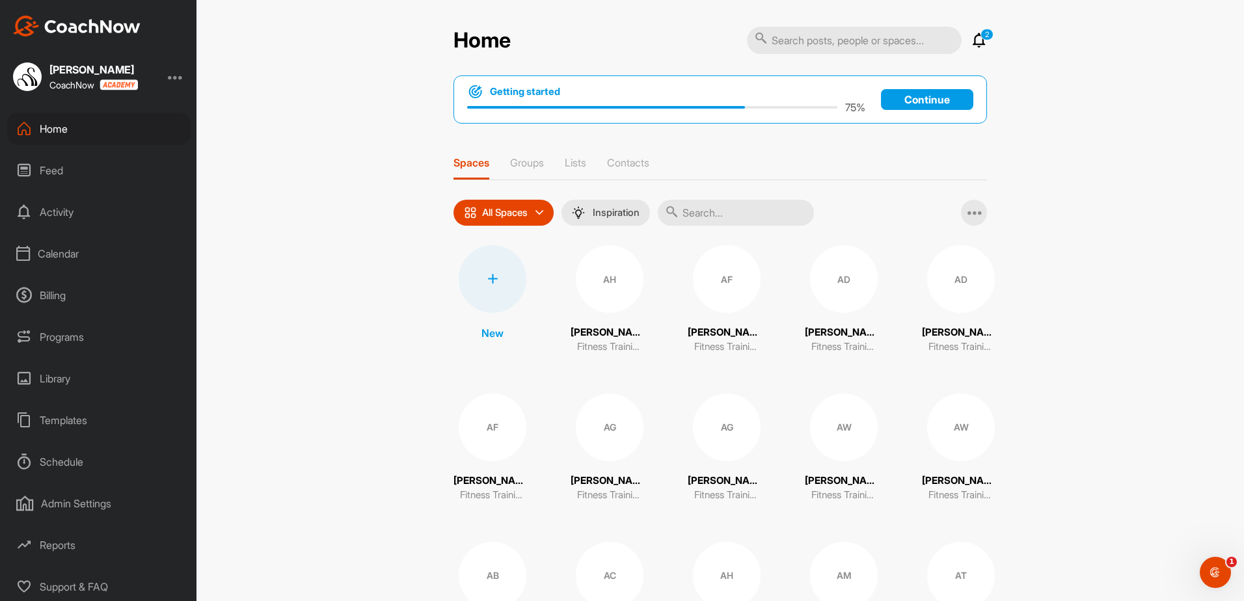
click at [84, 250] on div "Calendar" at bounding box center [99, 254] width 184 height 33
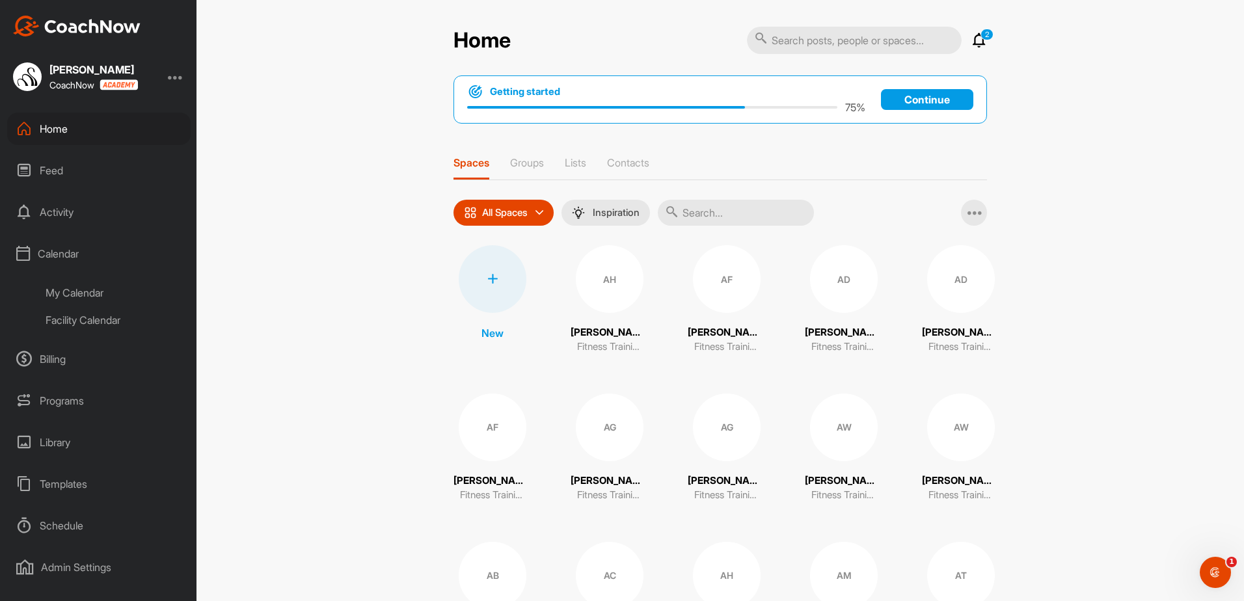
click at [87, 323] on div "Facility Calendar" at bounding box center [113, 320] width 154 height 27
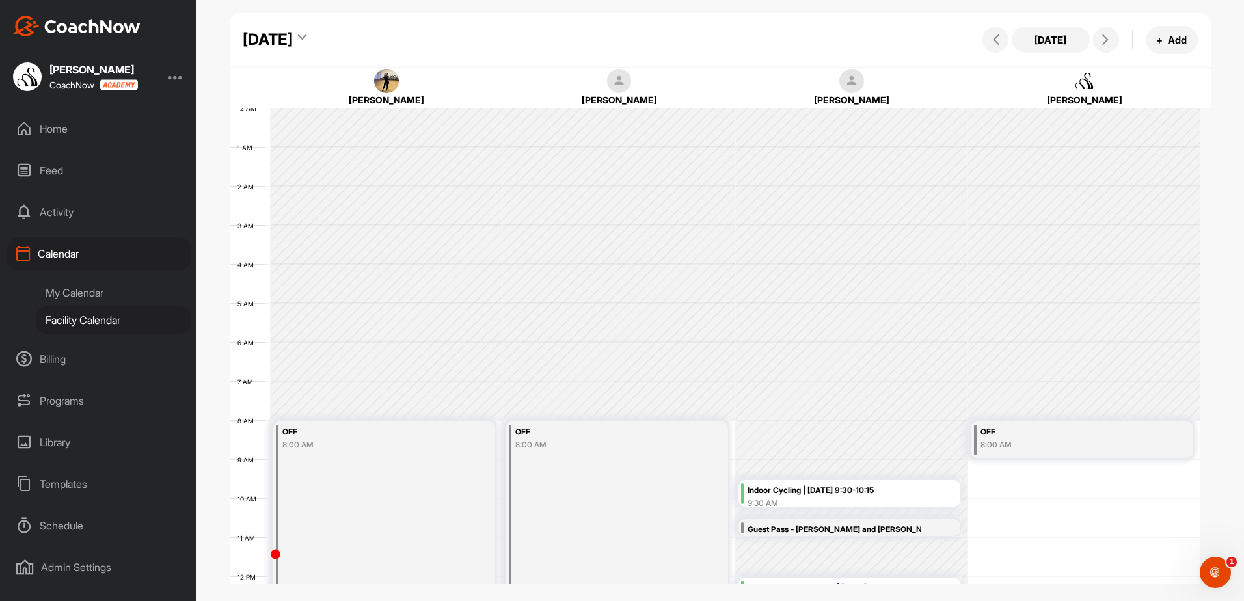
scroll to position [225, 0]
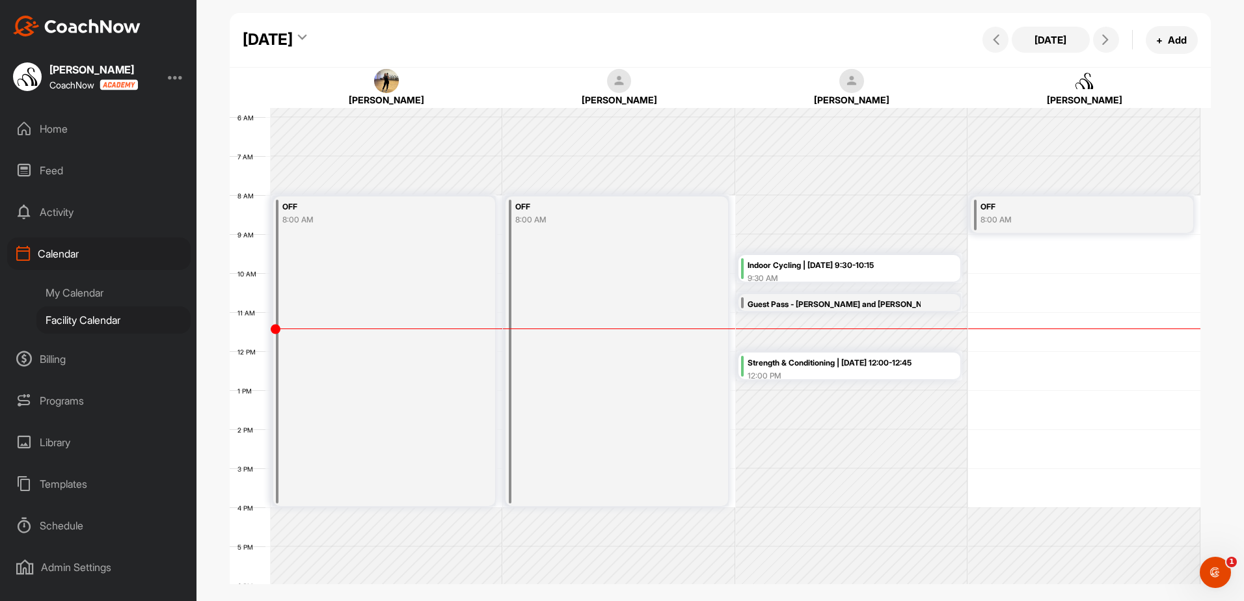
click at [307, 34] on icon at bounding box center [302, 39] width 8 height 13
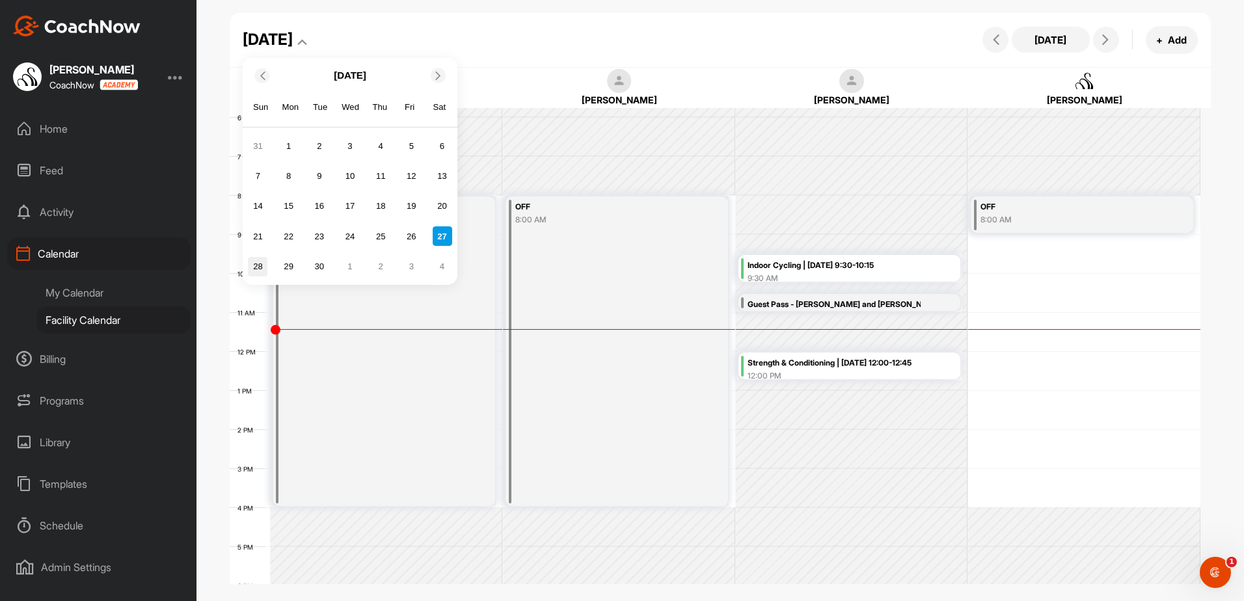
click at [253, 264] on div "28" at bounding box center [258, 267] width 20 height 20
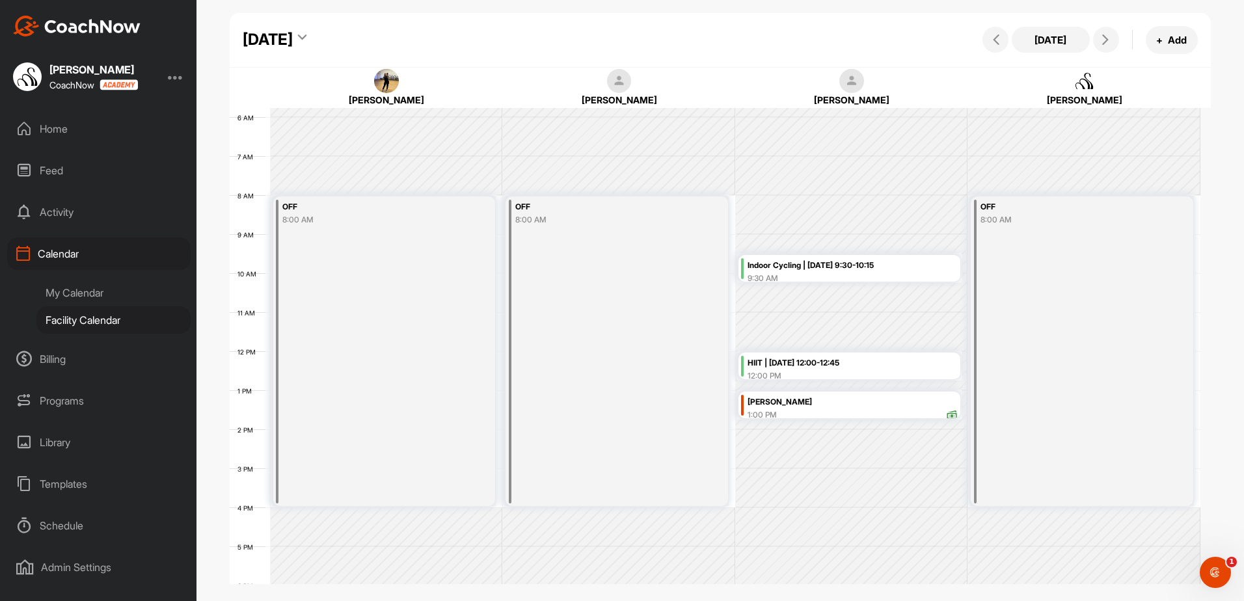
click at [855, 367] on div "HIIT | [DATE] 12:00-12:45" at bounding box center [853, 363] width 210 height 15
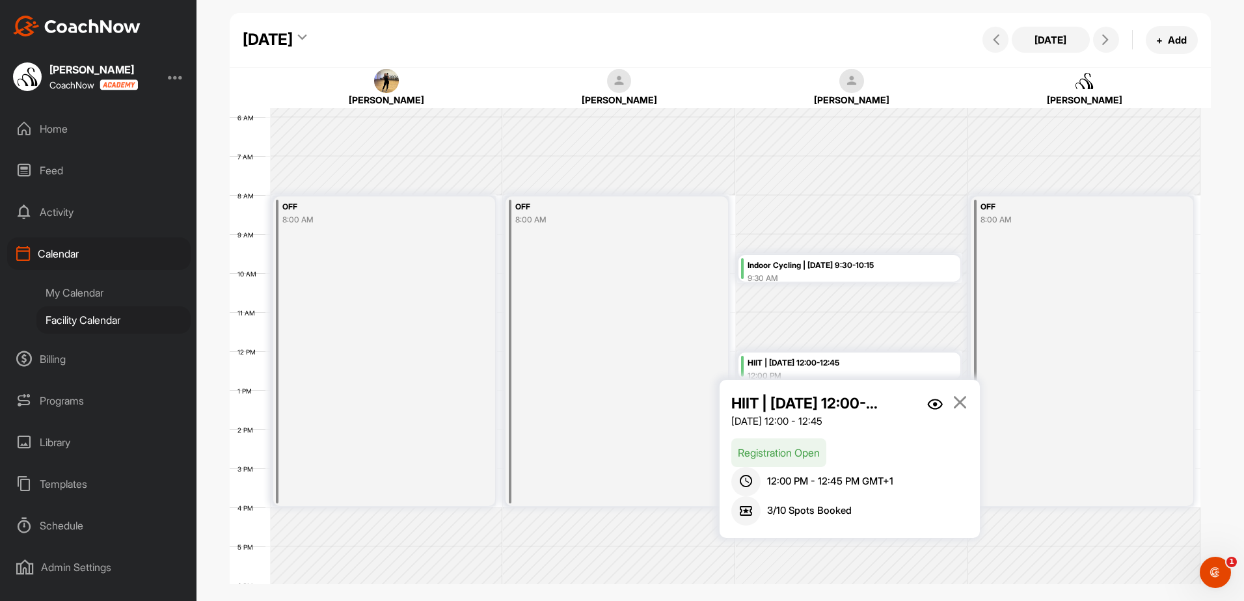
click at [934, 403] on img at bounding box center [935, 404] width 16 height 11
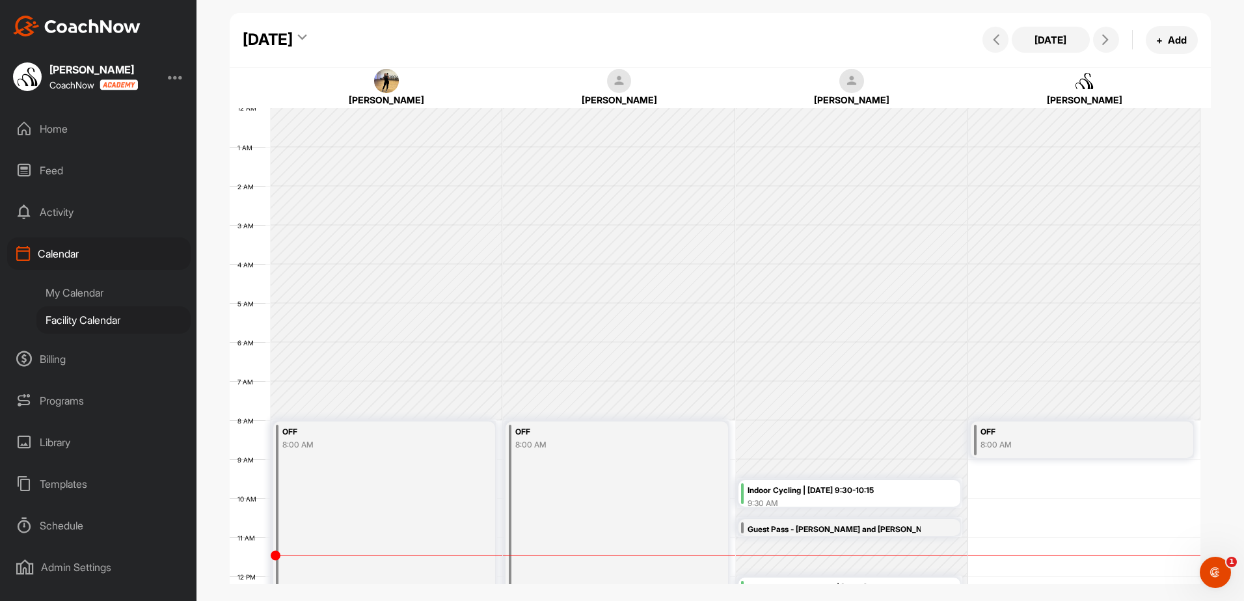
scroll to position [225, 0]
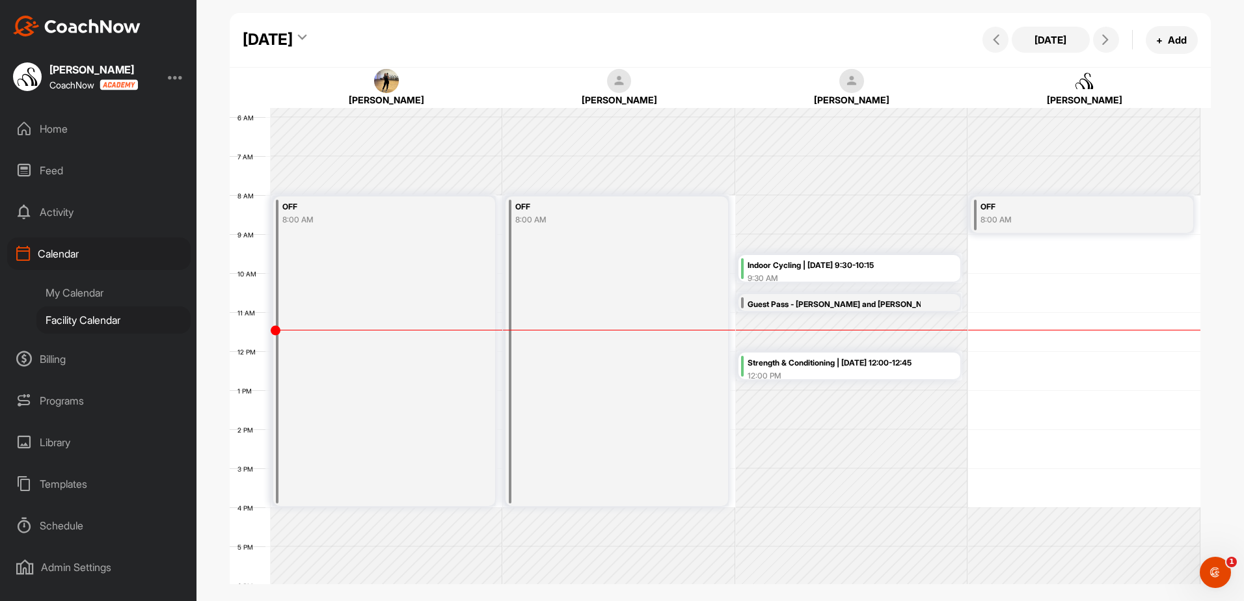
click at [829, 370] on div "Strength & Conditioning | [DATE] 12:00-12:45" at bounding box center [853, 363] width 210 height 15
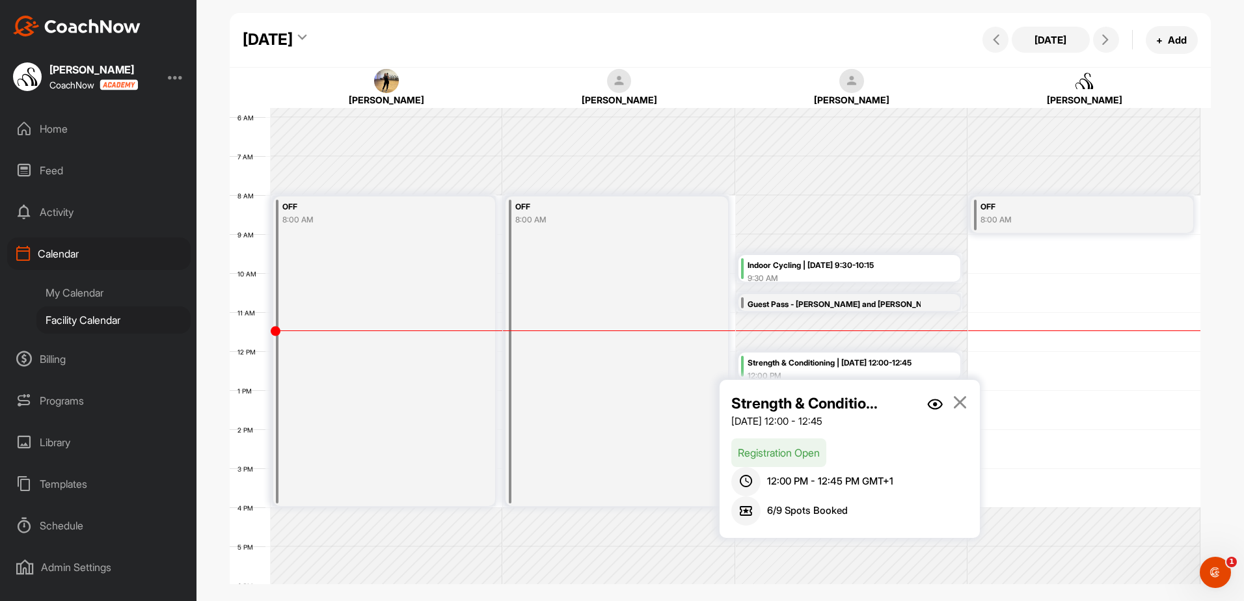
click at [963, 397] on icon at bounding box center [960, 402] width 15 height 14
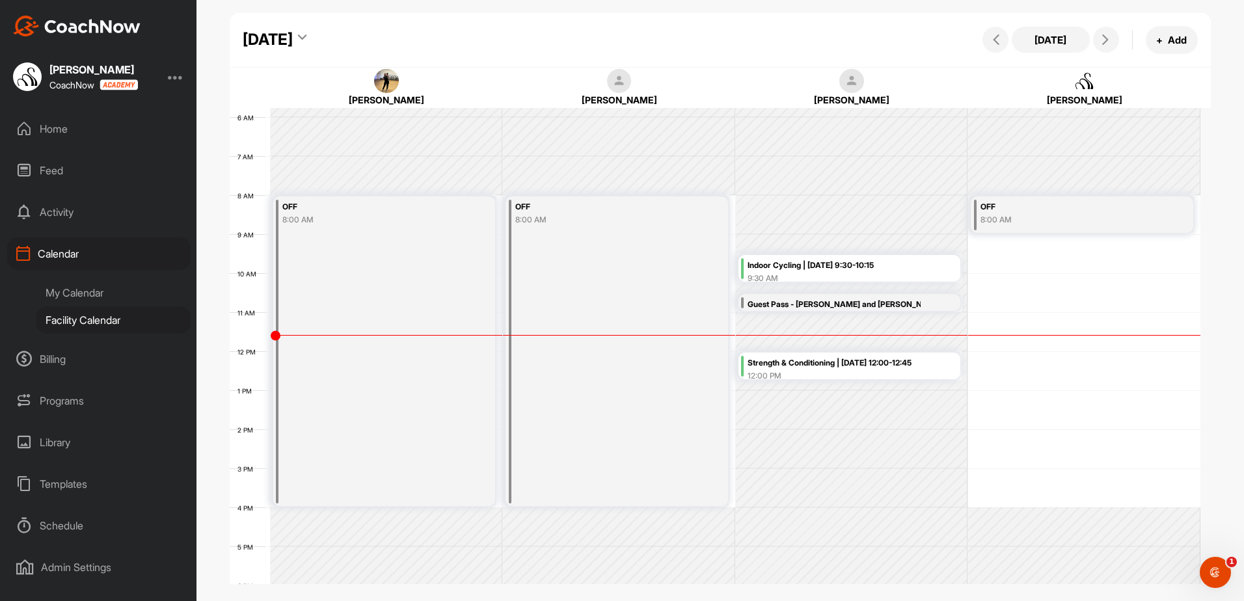
click at [793, 361] on div "Strength & Conditioning | [DATE] 12:00-12:45" at bounding box center [853, 363] width 210 height 15
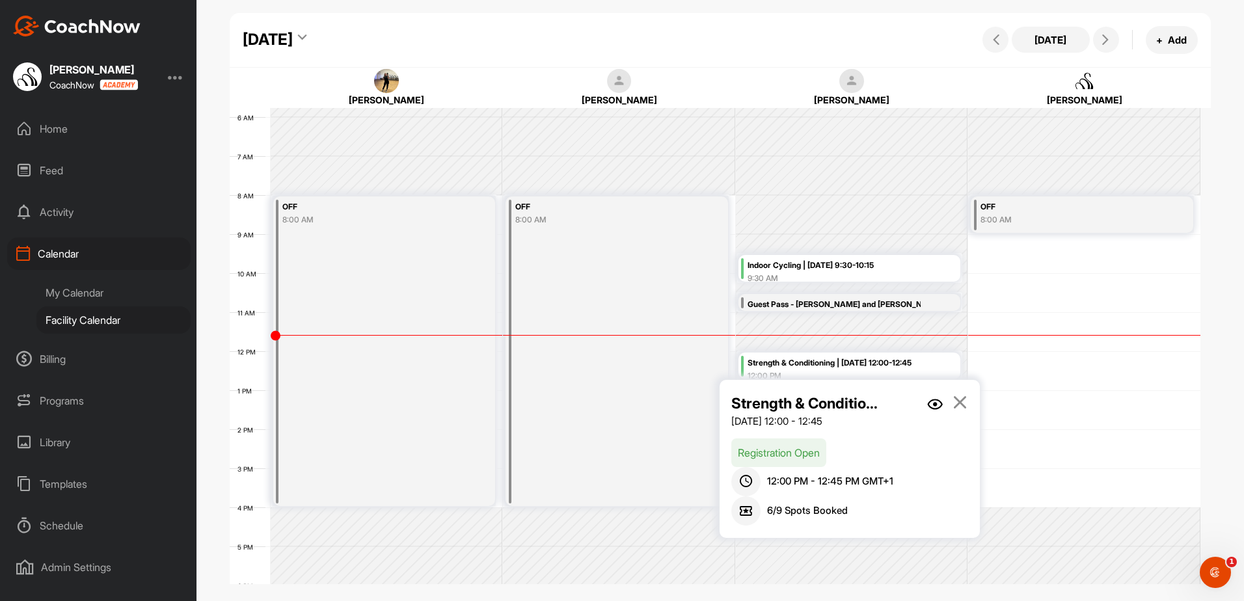
click at [936, 403] on img at bounding box center [935, 404] width 16 height 11
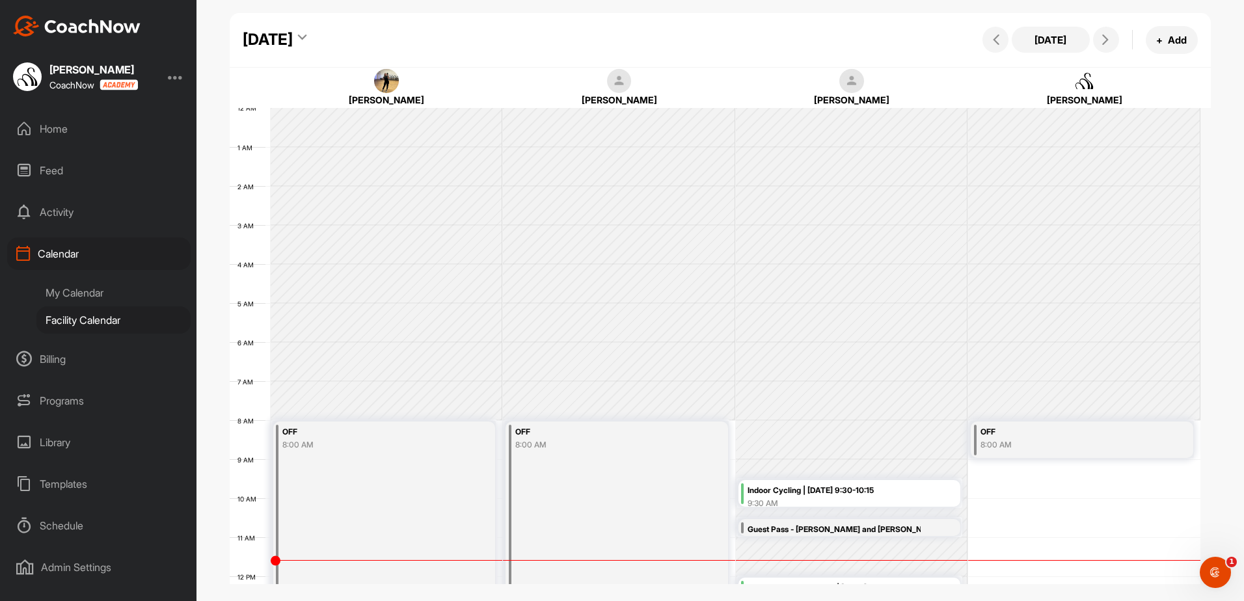
scroll to position [225, 0]
